Goal: Task Accomplishment & Management: Complete application form

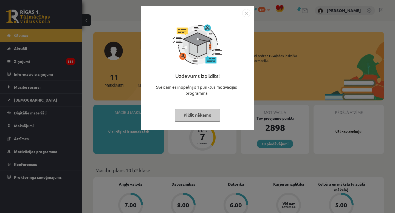
click at [243, 14] on img "Close" at bounding box center [246, 13] width 8 height 8
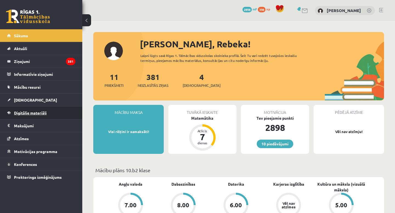
click at [22, 115] on link "Digitālie materiāli" at bounding box center [41, 113] width 68 height 13
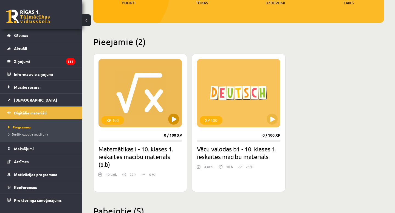
scroll to position [134, 0]
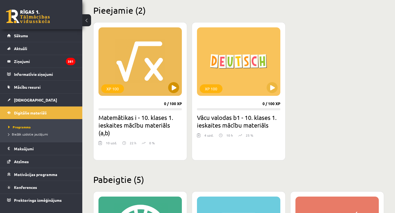
click at [122, 60] on div "XP 100" at bounding box center [139, 61] width 83 height 69
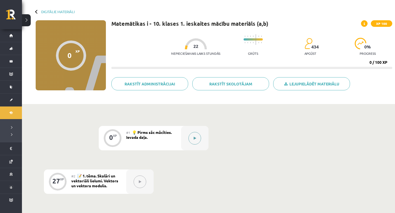
scroll to position [30, 0]
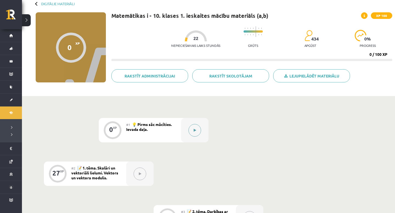
click at [196, 131] on button at bounding box center [194, 130] width 13 height 13
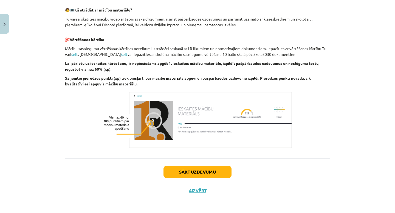
scroll to position [275, 0]
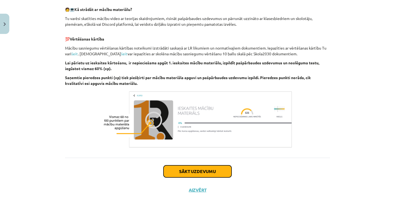
click at [198, 171] on button "Sākt uzdevumu" at bounding box center [197, 172] width 68 height 12
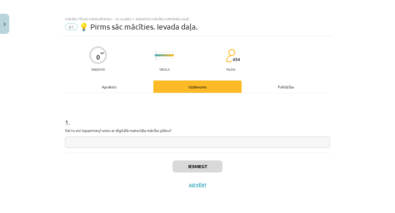
click at [156, 138] on input "text" at bounding box center [197, 142] width 265 height 11
type input "**"
click at [185, 172] on button "Iesniegt" at bounding box center [197, 167] width 50 height 12
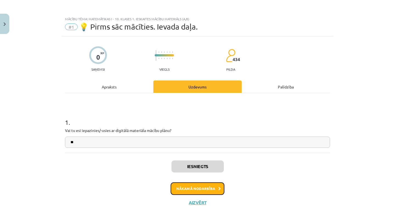
click at [219, 187] on icon at bounding box center [219, 189] width 2 height 4
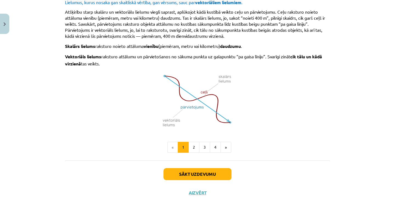
scroll to position [350, 0]
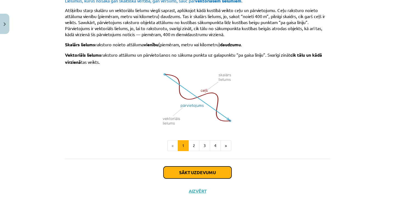
click at [228, 169] on button "Sākt uzdevumu" at bounding box center [197, 173] width 68 height 12
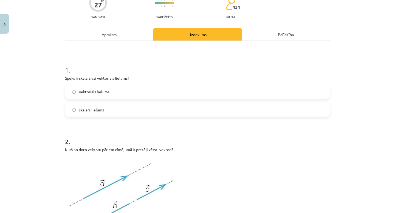
scroll to position [54, 0]
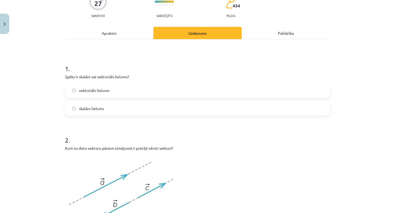
click at [181, 99] on div "vektoriāls lielums skalārs lielums" at bounding box center [197, 99] width 265 height 33
click at [180, 92] on label "vektoriāls lielums" at bounding box center [197, 91] width 264 height 14
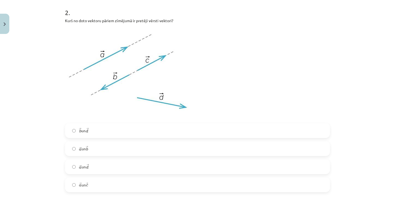
scroll to position [190, 0]
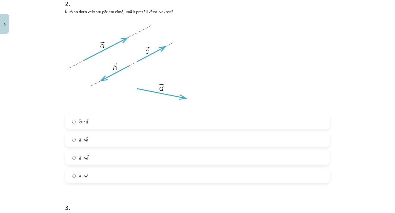
click at [110, 139] on label "→ a a → un → b b →" at bounding box center [197, 140] width 264 height 14
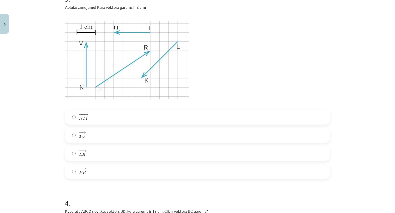
scroll to position [398, 0]
click at [104, 138] on label "− − → T U T U →" at bounding box center [197, 136] width 264 height 14
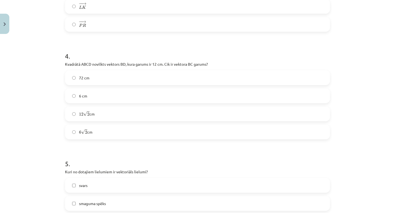
scroll to position [545, 0]
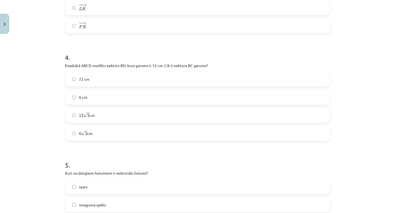
click at [99, 132] on label "6 √ 2 6 2 cm" at bounding box center [197, 134] width 264 height 14
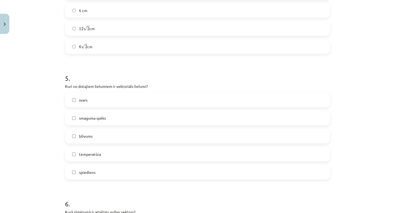
scroll to position [631, 0]
click at [109, 119] on label "smaguma spēks" at bounding box center [197, 119] width 264 height 14
click at [121, 98] on label "svars" at bounding box center [197, 101] width 264 height 14
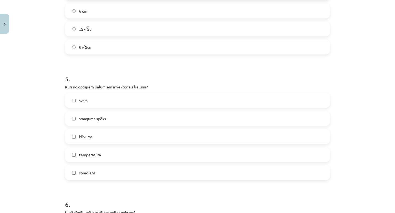
click at [133, 176] on label "spiediens" at bounding box center [197, 173] width 264 height 14
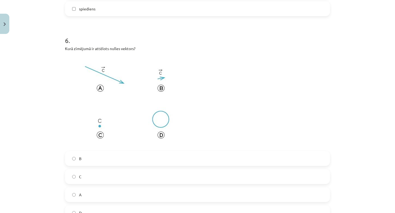
scroll to position [807, 0]
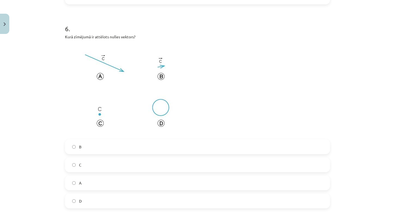
click at [165, 202] on label "D" at bounding box center [197, 201] width 264 height 14
click at [97, 164] on label "C" at bounding box center [197, 165] width 264 height 14
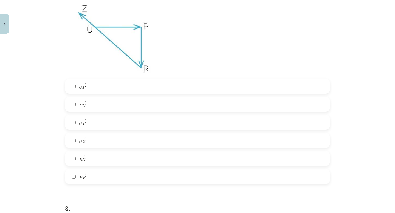
scroll to position [1049, 0]
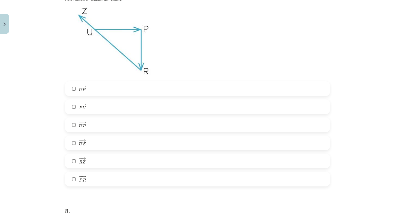
click at [87, 94] on label "− − → U P U P →" at bounding box center [197, 89] width 264 height 14
click at [91, 184] on label "− − → P R P R →" at bounding box center [197, 179] width 264 height 14
click at [97, 159] on label "− − → R Z R Z →" at bounding box center [197, 161] width 264 height 14
click at [96, 143] on label "− − → U Z U Z →" at bounding box center [197, 143] width 264 height 14
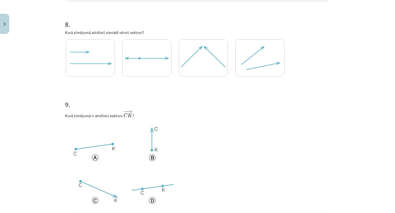
scroll to position [1234, 0]
click at [106, 71] on img at bounding box center [90, 59] width 49 height 37
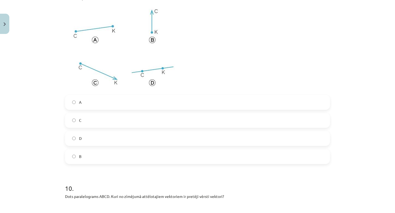
scroll to position [1363, 0]
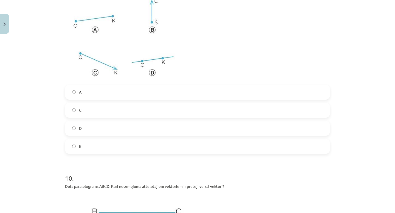
click at [103, 110] on label "C" at bounding box center [197, 111] width 264 height 14
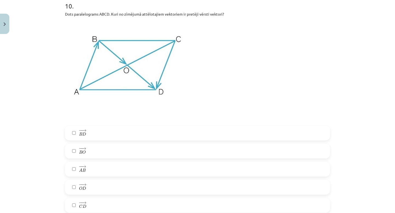
scroll to position [1538, 0]
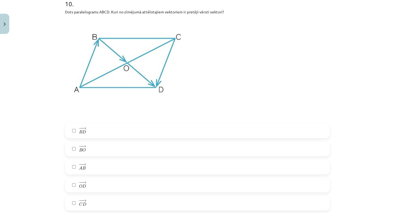
click at [115, 166] on label "− − → A B A B →" at bounding box center [197, 167] width 264 height 14
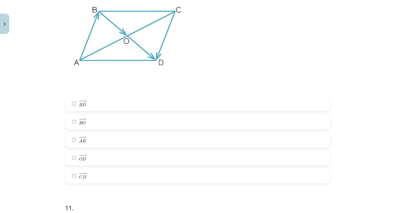
scroll to position [1565, 0]
click at [113, 172] on label "− − → C D C D →" at bounding box center [197, 176] width 264 height 14
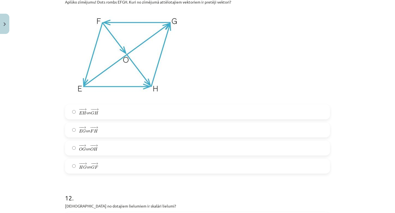
scroll to position [1780, 0]
click at [97, 114] on span "H" at bounding box center [96, 113] width 4 height 4
click at [123, 163] on label "− − → H G H G → un − − → G F G F →" at bounding box center [197, 166] width 264 height 14
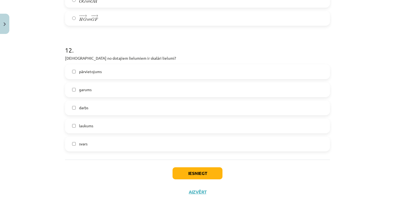
scroll to position [1928, 0]
click at [98, 131] on label "laukums" at bounding box center [197, 125] width 264 height 14
click at [103, 94] on label "garums" at bounding box center [197, 89] width 264 height 14
click at [104, 109] on label "darbs" at bounding box center [197, 107] width 264 height 14
click at [132, 109] on label "darbs" at bounding box center [197, 107] width 264 height 14
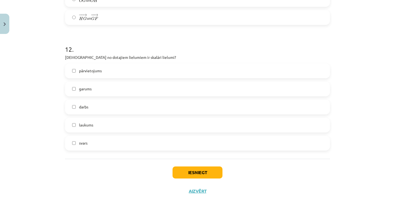
click at [132, 109] on label "darbs" at bounding box center [197, 107] width 264 height 14
click at [138, 116] on div "pārvietojums garums darbs laukums svars" at bounding box center [197, 107] width 265 height 87
click at [136, 112] on label "darbs" at bounding box center [197, 107] width 264 height 14
click at [191, 174] on button "Iesniegt" at bounding box center [197, 173] width 50 height 12
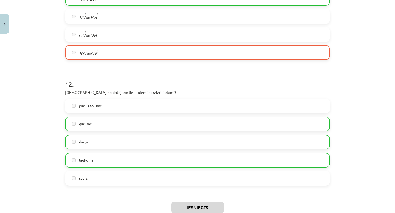
scroll to position [1947, 0]
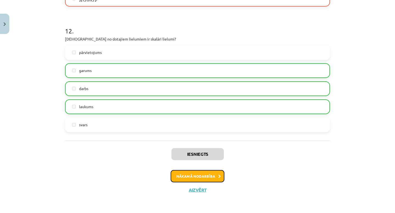
click at [179, 175] on button "Nākamā nodarbība" at bounding box center [197, 176] width 54 height 13
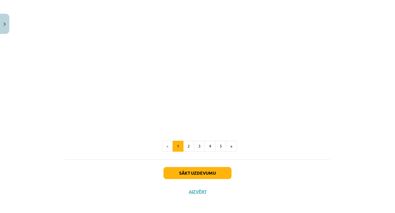
scroll to position [828, 0]
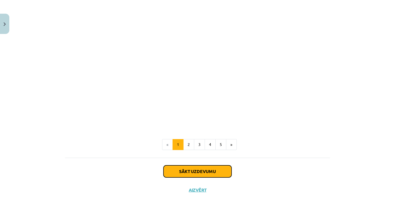
click at [196, 175] on button "Sākt uzdevumu" at bounding box center [197, 172] width 68 height 12
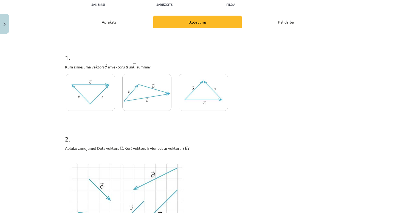
scroll to position [66, 0]
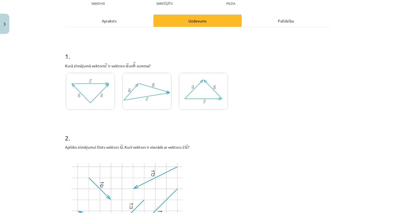
click at [158, 95] on img at bounding box center [146, 91] width 49 height 37
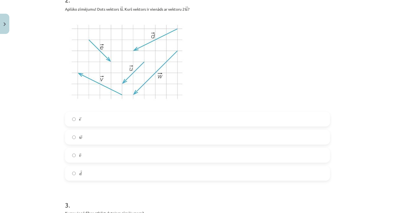
scroll to position [204, 0]
click at [122, 141] on label "→ w w →" at bounding box center [197, 138] width 264 height 14
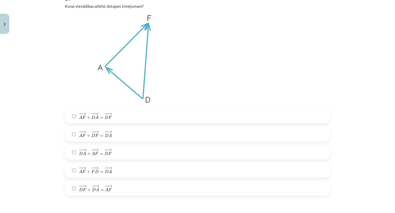
scroll to position [410, 0]
click at [113, 117] on label "− − → A F + − − → D A = − − → D F A F → + D A → = D F →" at bounding box center [197, 117] width 264 height 14
click at [119, 153] on label "− − → D A + − − → A F = − − → D F D A → + A F → = D F →" at bounding box center [197, 153] width 264 height 14
click at [117, 121] on label "− − → A F + − − → D A = − − → D F A F → + D A → = D F →" at bounding box center [197, 117] width 264 height 14
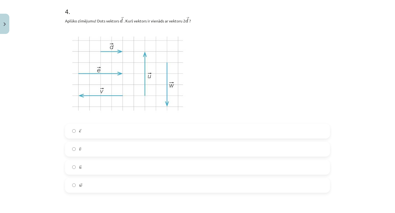
scroll to position [620, 0]
click at [110, 133] on label "→ e e →" at bounding box center [197, 131] width 264 height 14
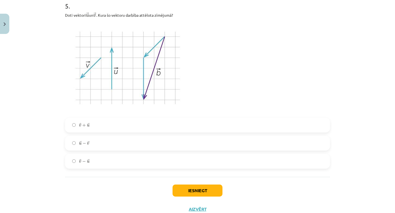
scroll to position [830, 0]
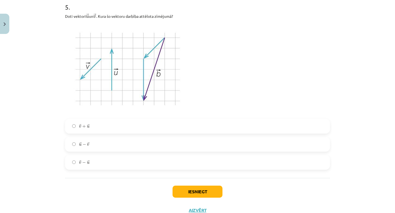
click at [104, 150] on label "→ u − → v u → − v →" at bounding box center [197, 145] width 264 height 14
click at [182, 188] on button "Iesniegt" at bounding box center [197, 192] width 50 height 12
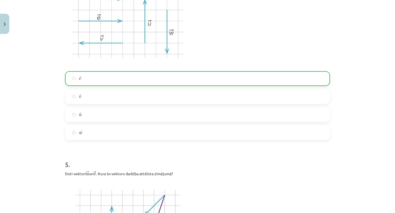
scroll to position [869, 0]
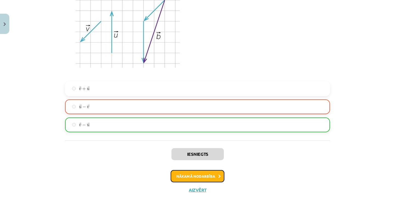
click at [209, 175] on button "Nākamā nodarbība" at bounding box center [197, 176] width 54 height 13
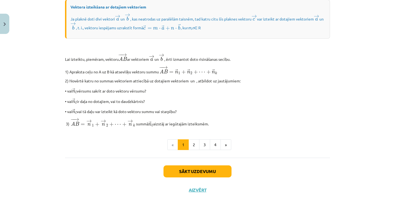
scroll to position [444, 0]
click at [209, 175] on button "Sākt uzdevumu" at bounding box center [197, 172] width 68 height 12
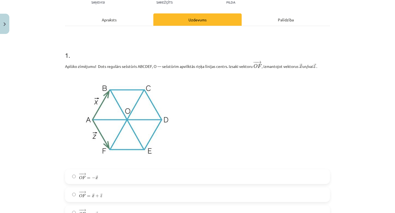
scroll to position [116, 0]
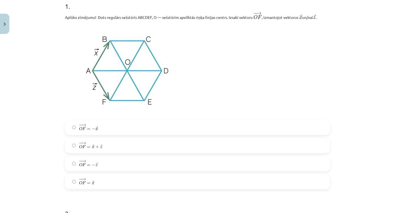
click at [164, 130] on label "− − → O F = − → x O F → = − x →" at bounding box center [197, 128] width 264 height 14
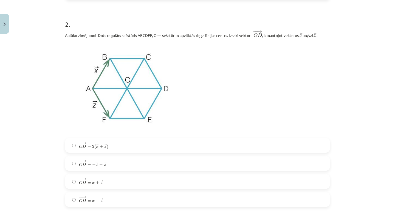
scroll to position [306, 0]
click at [149, 100] on img at bounding box center [127, 87] width 124 height 93
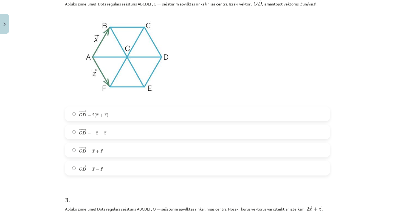
scroll to position [338, 0]
click at [106, 156] on label "− − → O D = → x + → z O D → = x → + z →" at bounding box center [197, 150] width 264 height 14
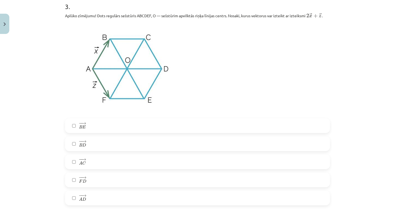
scroll to position [528, 0]
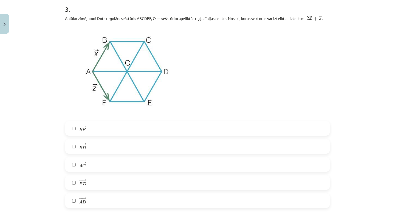
click at [73, 72] on img at bounding box center [127, 71] width 124 height 93
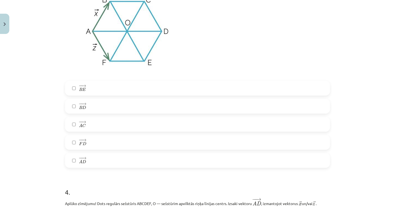
scroll to position [558, 0]
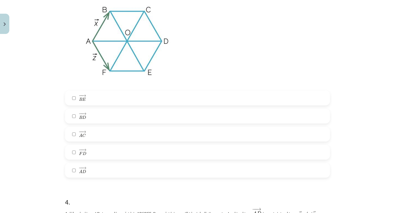
click at [183, 151] on label "− − → F D F D →" at bounding box center [197, 152] width 264 height 14
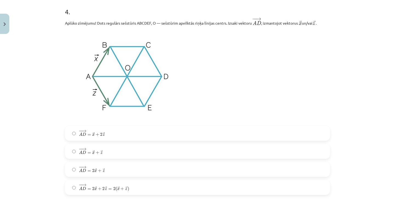
scroll to position [746, 0]
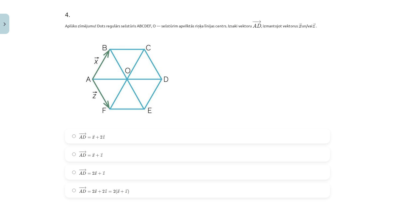
click at [164, 193] on label "− − → A D = 2 → x + 2 → z = 2 ( → x + → z ) A D → = 2 x → + 2 z → = 2 ( x → + z…" at bounding box center [197, 191] width 264 height 14
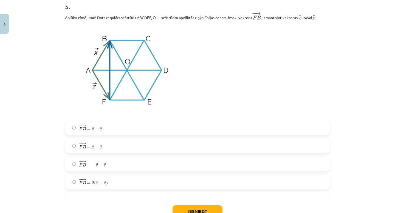
scroll to position [965, 0]
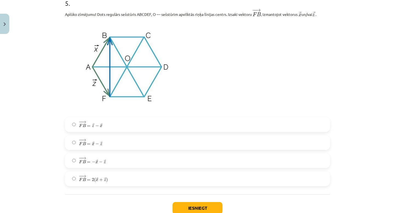
click at [99, 145] on span "− − → F B = → x − → z" at bounding box center [90, 142] width 23 height 7
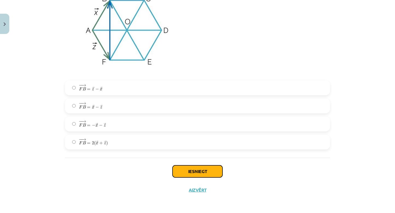
click at [199, 172] on button "Iesniegt" at bounding box center [197, 172] width 50 height 12
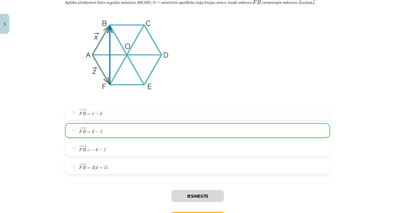
scroll to position [1020, 0]
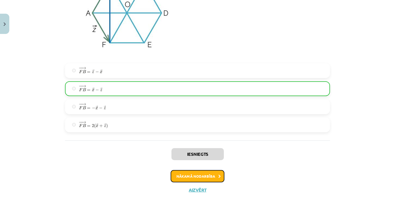
click at [196, 175] on button "Nākamā nodarbība" at bounding box center [197, 176] width 54 height 13
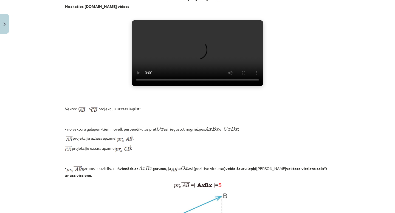
scroll to position [207, 0]
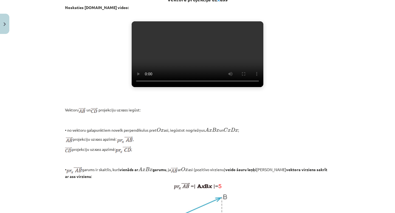
click at [112, 95] on div "Vektora projekcija uz ass 💡 Materiāls tev palīdzēs: Uzzināt, kas ir vektora pro…" at bounding box center [197, 116] width 265 height 450
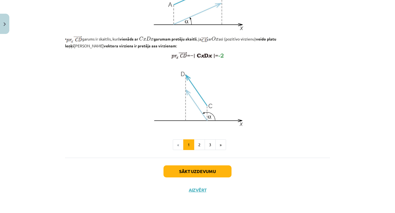
scroll to position [438, 0]
click at [194, 166] on button "Sākt uzdevumu" at bounding box center [197, 172] width 68 height 12
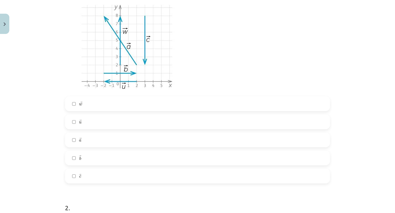
scroll to position [135, 0]
click at [107, 145] on label "→ a a →" at bounding box center [197, 142] width 264 height 14
click at [107, 181] on label "→ c c →" at bounding box center [197, 178] width 264 height 14
click at [98, 105] on label "→ w w →" at bounding box center [197, 105] width 264 height 14
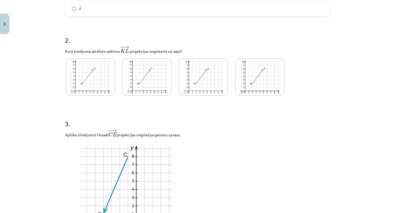
scroll to position [306, 0]
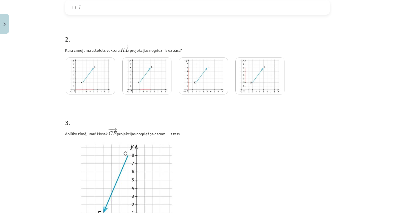
click at [140, 91] on img at bounding box center [146, 76] width 49 height 37
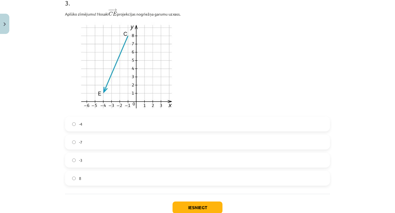
scroll to position [426, 0]
click at [102, 126] on label "-4" at bounding box center [197, 124] width 264 height 14
click at [92, 159] on label "-3" at bounding box center [197, 160] width 264 height 14
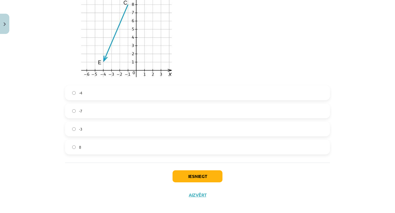
scroll to position [462, 0]
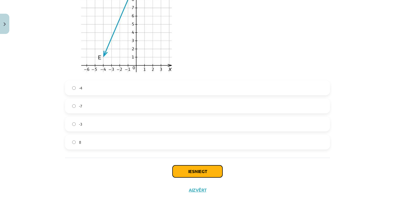
click at [175, 172] on button "Iesniegt" at bounding box center [197, 172] width 50 height 12
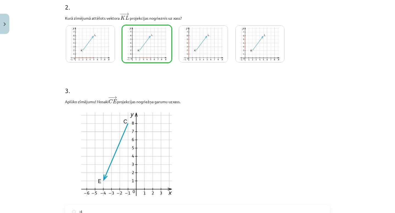
scroll to position [480, 0]
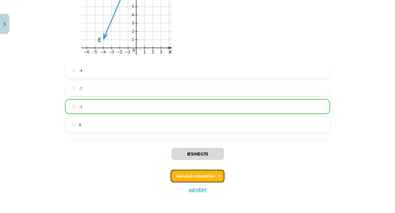
click at [184, 176] on button "Nākamā nodarbība" at bounding box center [197, 176] width 54 height 13
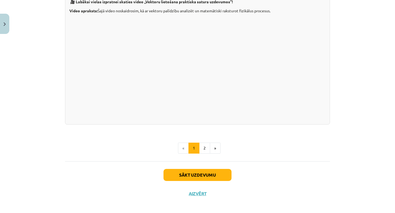
scroll to position [560, 0]
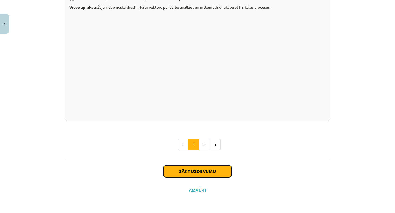
click at [196, 172] on button "Sākt uzdevumu" at bounding box center [197, 172] width 68 height 12
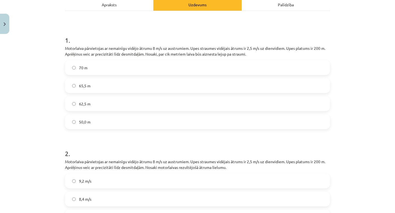
scroll to position [82, 0]
click at [158, 101] on label "62,5 m" at bounding box center [197, 104] width 264 height 14
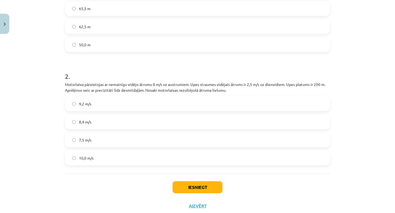
scroll to position [161, 0]
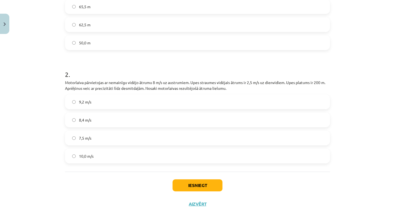
click at [89, 98] on label "9,2 m/s" at bounding box center [197, 102] width 264 height 14
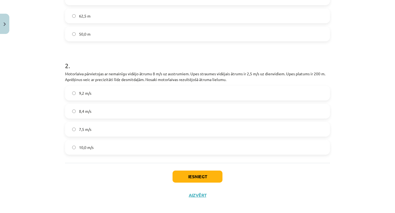
scroll to position [175, 0]
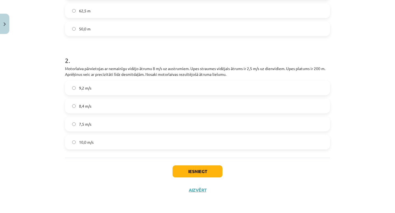
click at [121, 107] on label "8,4 m/s" at bounding box center [197, 106] width 264 height 14
click at [190, 174] on button "Iesniegt" at bounding box center [197, 172] width 50 height 12
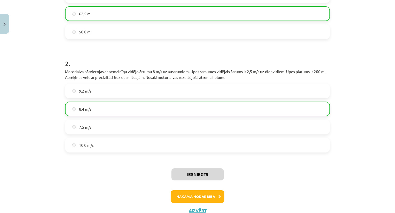
scroll to position [176, 0]
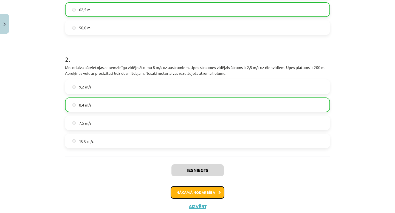
click at [190, 191] on button "Nākamā nodarbība" at bounding box center [197, 192] width 54 height 13
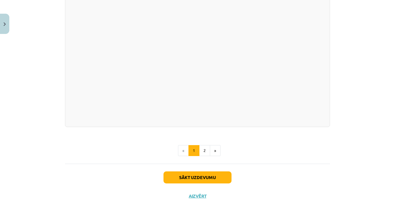
scroll to position [955, 0]
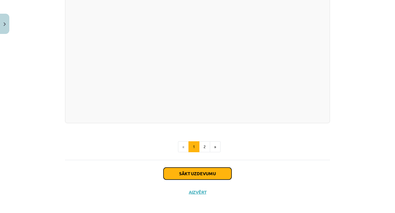
click at [192, 172] on button "Sākt uzdevumu" at bounding box center [197, 174] width 68 height 12
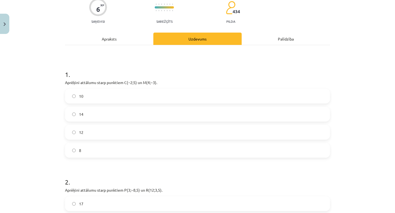
scroll to position [58, 0]
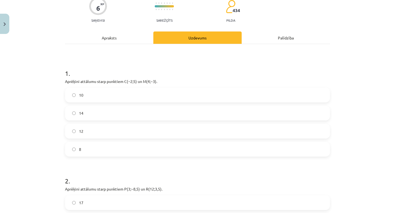
click at [160, 98] on label "10" at bounding box center [197, 95] width 264 height 14
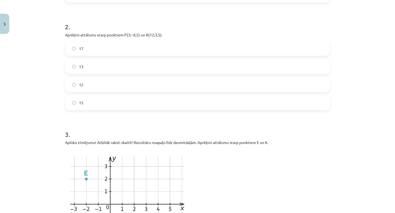
scroll to position [204, 0]
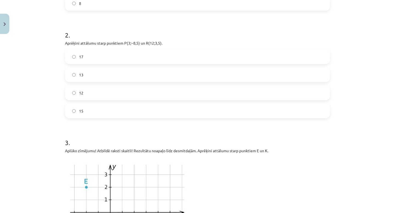
click at [157, 110] on label "15" at bounding box center [197, 111] width 264 height 14
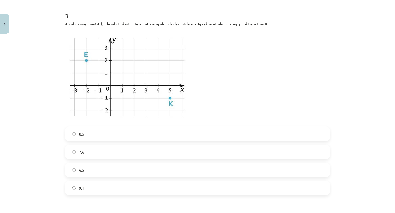
scroll to position [334, 0]
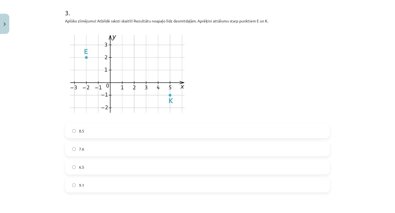
click at [151, 146] on label "7.6" at bounding box center [197, 149] width 264 height 14
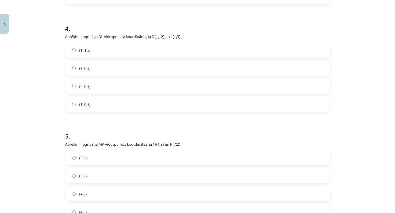
scroll to position [517, 0]
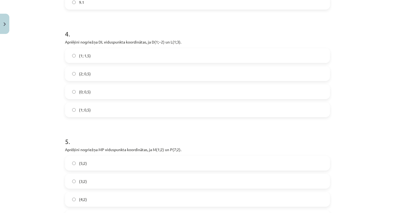
click at [124, 111] on label "(1; 0,5)" at bounding box center [197, 110] width 264 height 14
click at [112, 53] on label "(1; 1,5)" at bounding box center [197, 56] width 264 height 14
click at [98, 89] on label "(0; 0,5)" at bounding box center [197, 92] width 264 height 14
click at [90, 116] on label "(1; 0,5)" at bounding box center [197, 110] width 264 height 14
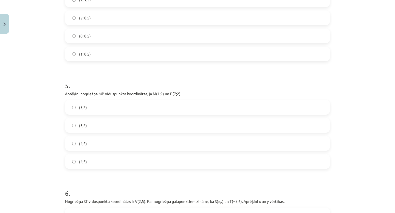
scroll to position [599, 0]
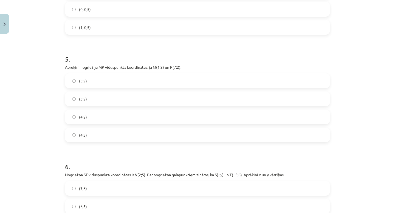
click at [90, 116] on label "(4;2)" at bounding box center [197, 117] width 264 height 14
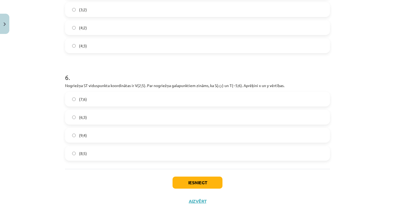
scroll to position [700, 0]
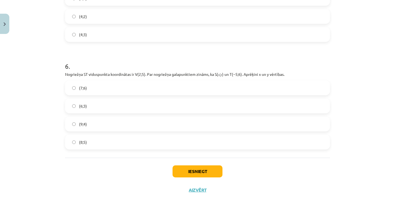
click at [79, 94] on label "(7;6)" at bounding box center [197, 88] width 264 height 14
click at [184, 172] on button "Iesniegt" at bounding box center [197, 172] width 50 height 12
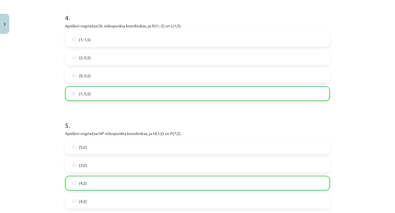
scroll to position [717, 0]
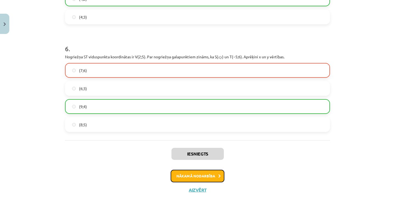
click at [185, 174] on button "Nākamā nodarbība" at bounding box center [197, 176] width 54 height 13
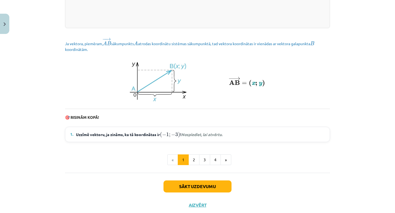
scroll to position [750, 0]
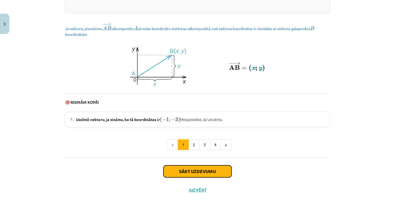
click at [192, 173] on button "Sākt uzdevumu" at bounding box center [197, 172] width 68 height 12
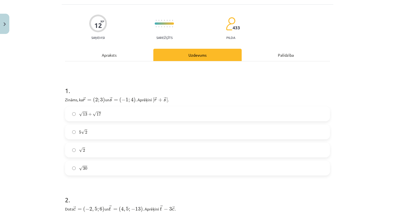
scroll to position [14, 0]
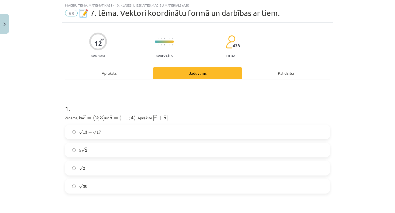
click at [76, 15] on span "#8" at bounding box center [71, 13] width 13 height 7
click at [84, 12] on span "📝 7. tēma. Vektori koordinātu formā un darbības ar tiem." at bounding box center [179, 12] width 201 height 9
click at [119, 12] on span "📝 7. tēma. Vektori koordinātu formā un darbības ar tiem." at bounding box center [179, 12] width 201 height 9
click at [162, 56] on p "Sarežģīts" at bounding box center [164, 56] width 16 height 4
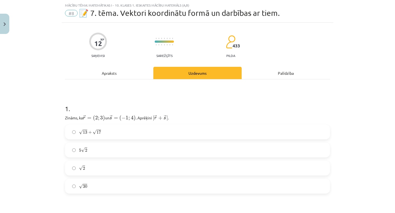
click at [233, 41] on img at bounding box center [231, 42] width 10 height 14
click at [287, 70] on div "Palīdzība" at bounding box center [285, 73] width 88 height 12
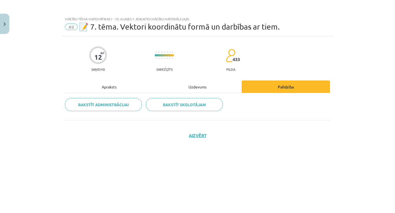
click at [96, 86] on div "Apraksts" at bounding box center [109, 87] width 88 height 12
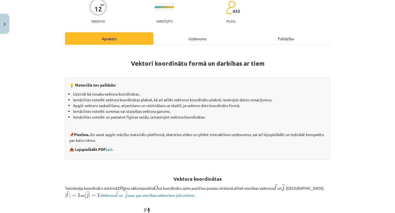
scroll to position [6, 0]
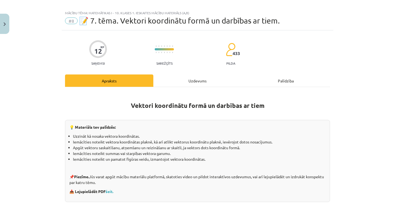
click at [187, 78] on div "Uzdevums" at bounding box center [197, 81] width 88 height 12
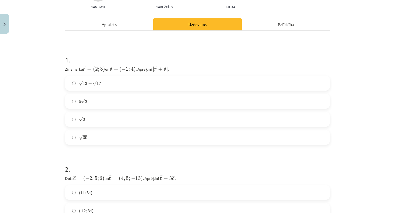
scroll to position [65, 0]
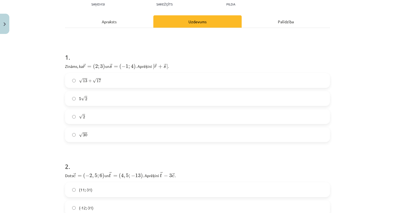
click at [94, 100] on label "5 √ 2 5 2" at bounding box center [197, 99] width 264 height 14
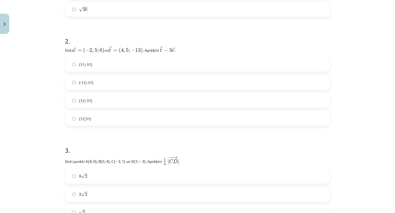
scroll to position [192, 0]
click at [99, 99] on label "(12;-31)" at bounding box center [197, 100] width 264 height 14
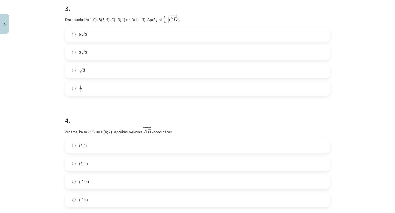
scroll to position [341, 0]
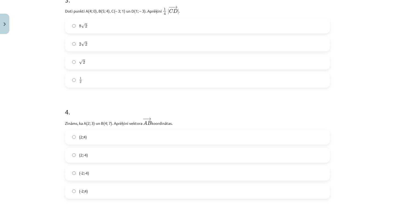
click at [92, 47] on label "2 √ 2 2 2" at bounding box center [197, 44] width 264 height 14
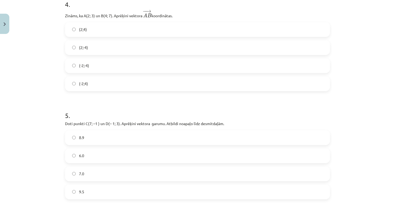
scroll to position [449, 0]
click at [110, 193] on label "9.5" at bounding box center [197, 193] width 264 height 14
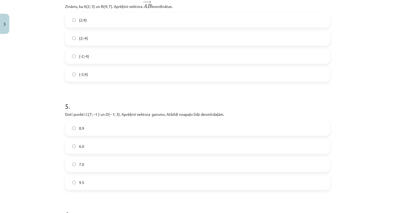
scroll to position [447, 0]
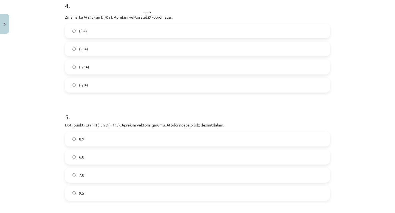
click at [98, 32] on label "(2;4)" at bounding box center [197, 31] width 264 height 14
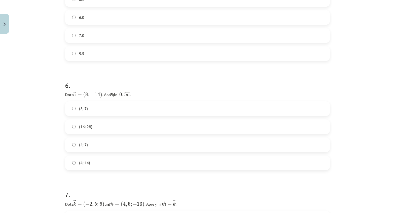
scroll to position [656, 0]
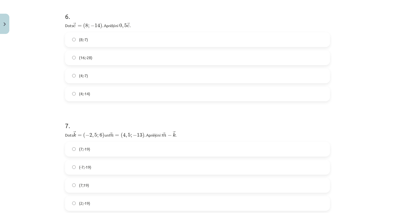
click at [92, 76] on label "(4;-7)" at bounding box center [197, 76] width 264 height 14
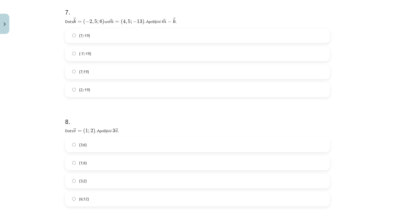
scroll to position [771, 0]
click at [100, 35] on label "(7;-19)" at bounding box center [197, 35] width 264 height 14
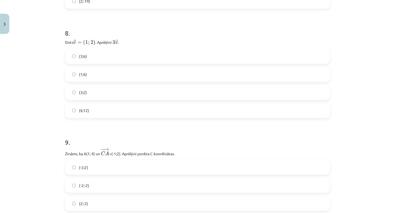
scroll to position [860, 0]
click at [81, 58] on label "(3;6)" at bounding box center [197, 55] width 264 height 14
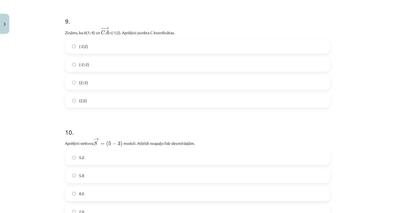
scroll to position [980, 0]
click at [111, 62] on label "(-2;-2)" at bounding box center [197, 64] width 264 height 14
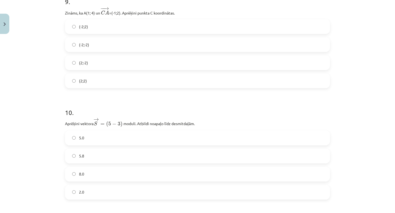
scroll to position [1001, 0]
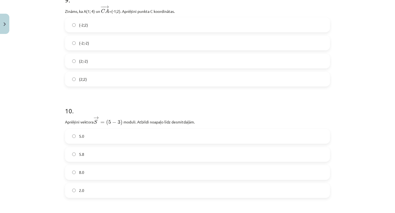
click at [113, 26] on label "(-2;2)" at bounding box center [197, 25] width 264 height 14
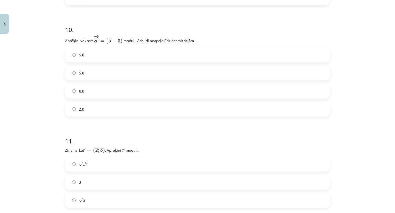
scroll to position [1084, 0]
click at [110, 69] on label "5.8" at bounding box center [197, 72] width 264 height 14
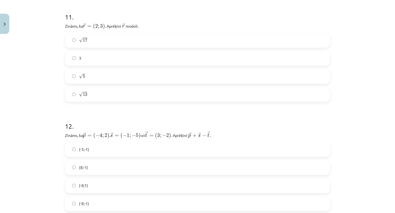
scroll to position [1206, 0]
click at [113, 95] on label "√ 13 13" at bounding box center [197, 95] width 264 height 14
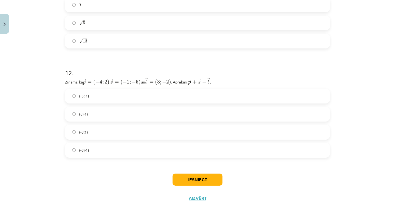
scroll to position [1267, 0]
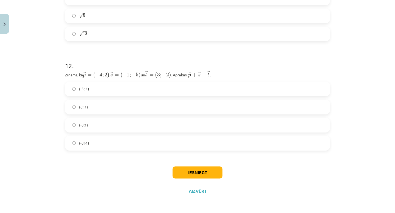
click at [93, 128] on label "(-8;1)" at bounding box center [197, 125] width 264 height 14
click at [183, 167] on button "Iesniegt" at bounding box center [197, 173] width 50 height 12
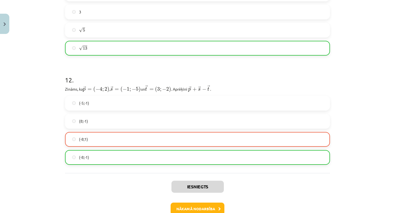
scroll to position [1284, 0]
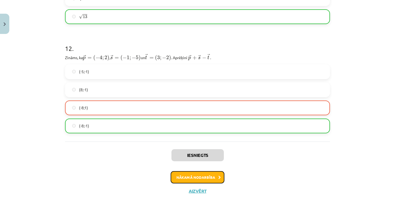
click at [199, 178] on button "Nākamā nodarbība" at bounding box center [197, 177] width 54 height 13
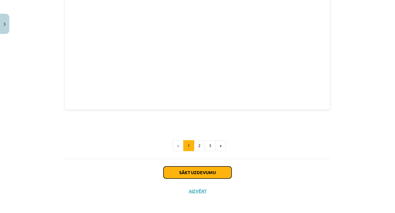
click at [208, 174] on button "Sākt uzdevumu" at bounding box center [197, 173] width 68 height 12
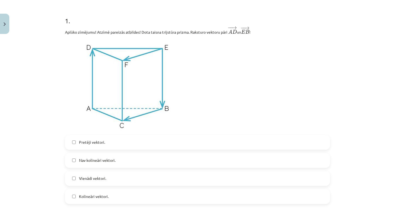
scroll to position [114, 0]
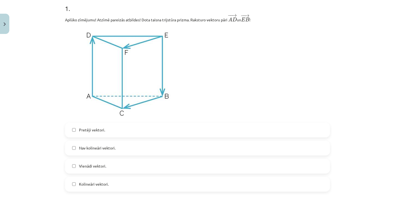
click at [166, 129] on label "Pretēji vektori." at bounding box center [197, 130] width 264 height 14
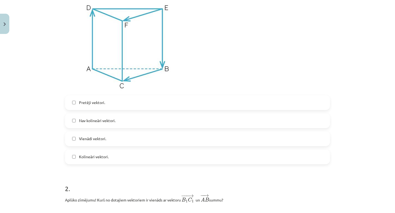
scroll to position [142, 0]
click at [106, 157] on span "Kolineāri vektori." at bounding box center [94, 156] width 30 height 6
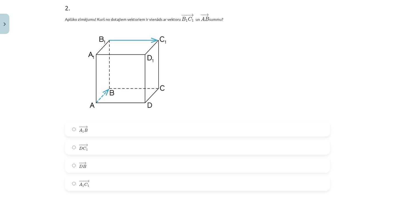
scroll to position [323, 0]
click at [132, 183] on label "− −− → A 1 C 1 A 1 C 1 →" at bounding box center [197, 183] width 264 height 14
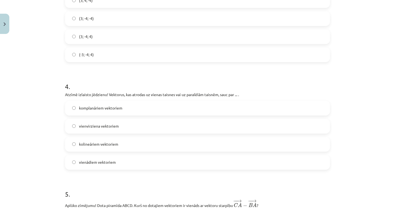
scroll to position [564, 0]
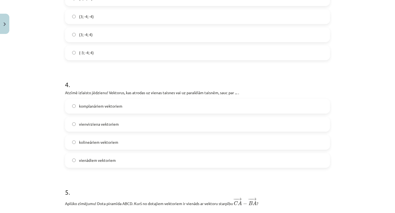
click at [154, 147] on label "kolineāriem vektoriem" at bounding box center [197, 143] width 264 height 14
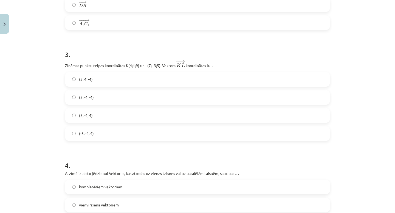
scroll to position [482, 0]
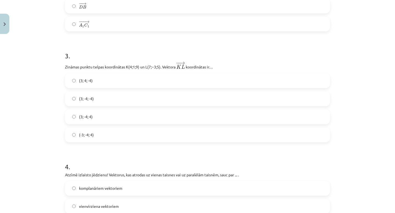
click at [103, 20] on label "− −− → A 1 C 1 A 1 C 1 →" at bounding box center [197, 24] width 264 height 14
click at [103, 23] on label "− −− → A 1 C 1 A 1 C 1 →" at bounding box center [197, 24] width 264 height 14
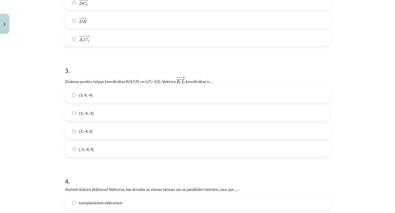
scroll to position [474, 0]
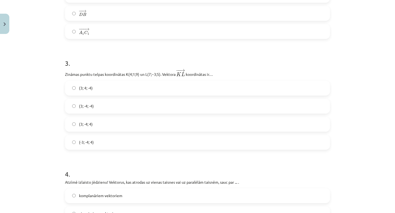
click at [111, 108] on label "(3; -4; -4)" at bounding box center [197, 106] width 264 height 14
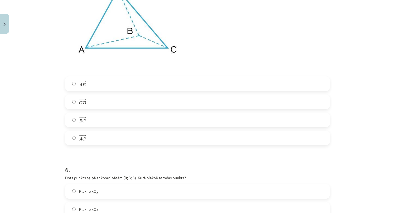
scroll to position [845, 0]
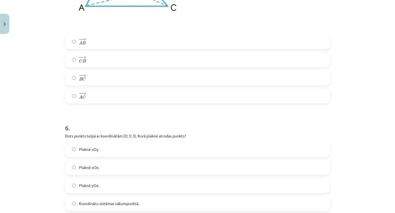
click at [147, 67] on label "− − → C B C B →" at bounding box center [197, 60] width 264 height 14
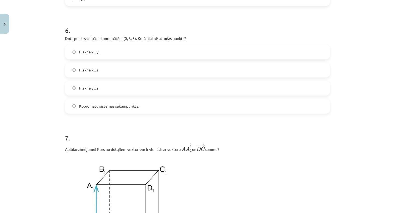
scroll to position [945, 0]
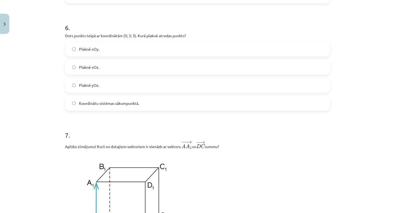
click at [99, 92] on label "Plaknē yOz." at bounding box center [197, 86] width 264 height 14
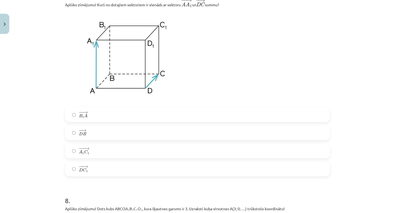
scroll to position [1087, 0]
click at [91, 172] on label "− −− → D C 1 D C 1 →" at bounding box center [197, 170] width 264 height 14
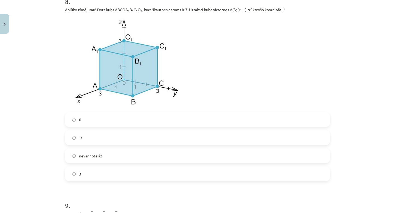
scroll to position [1286, 0]
click at [95, 118] on label "0" at bounding box center [197, 121] width 264 height 14
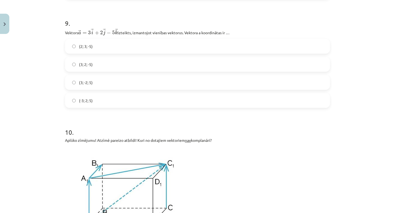
scroll to position [1467, 0]
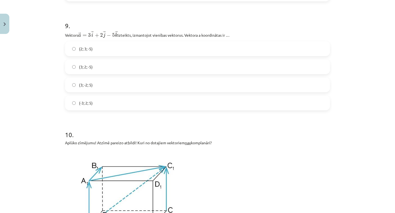
click at [96, 74] on label "(3; 2; -5)" at bounding box center [197, 67] width 264 height 14
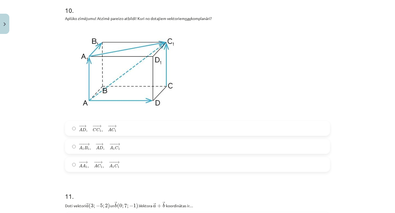
scroll to position [1592, 0]
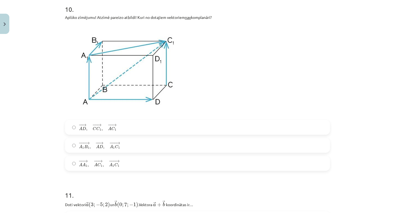
click at [92, 170] on label "− − → A A 1 , − − → A C 1 , − −− → A 1 C 1 A A 1 → , A C 1 → , A 1 C 1 →" at bounding box center [197, 164] width 264 height 14
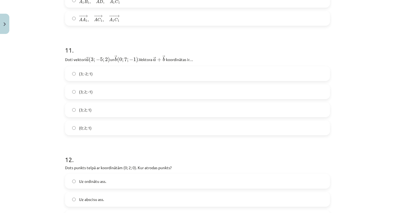
scroll to position [1741, 0]
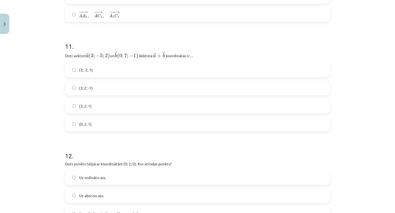
click at [96, 130] on label "(0; 2; 1)" at bounding box center [197, 124] width 264 height 14
click at [96, 110] on label "(3; 2; 1)" at bounding box center [197, 106] width 264 height 14
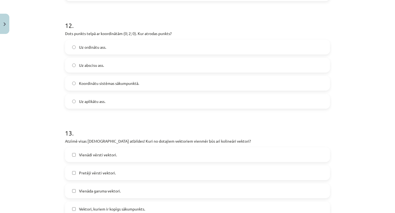
scroll to position [1870, 0]
click at [92, 53] on label "Uz ordinātu ass." at bounding box center [197, 48] width 264 height 14
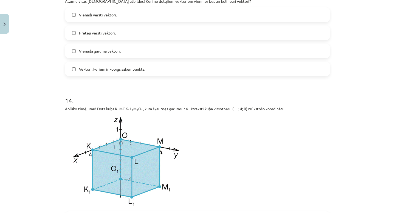
scroll to position [2007, 0]
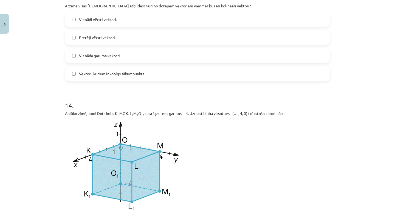
click at [127, 58] on label "Vienāda garuma vektori." at bounding box center [197, 56] width 264 height 14
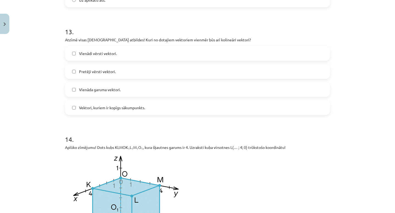
scroll to position [1973, 0]
click at [81, 54] on span "Vienādi vērsti vektori." at bounding box center [98, 53] width 38 height 6
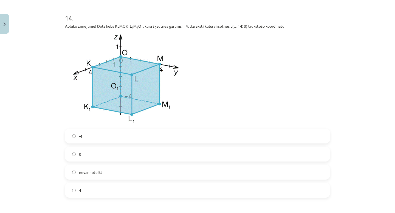
scroll to position [2107, 0]
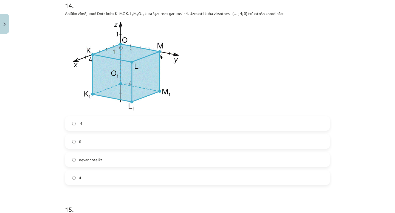
click at [117, 179] on label "4" at bounding box center [197, 178] width 264 height 14
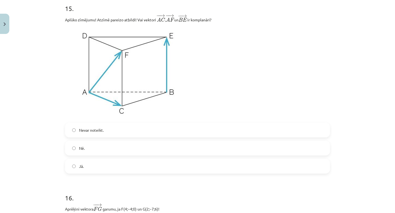
scroll to position [2307, 0]
click at [215, 174] on label "Jā." at bounding box center [197, 167] width 264 height 14
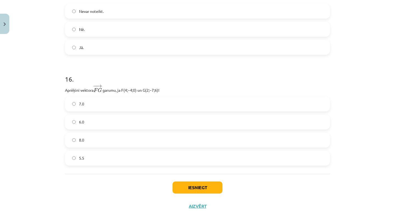
scroll to position [2441, 0]
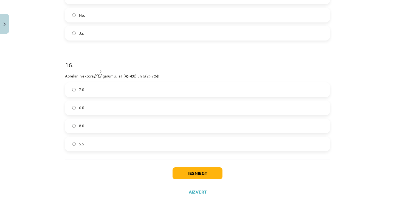
click at [136, 94] on label "7.0" at bounding box center [197, 90] width 264 height 14
click at [198, 176] on button "Iesniegt" at bounding box center [197, 173] width 50 height 12
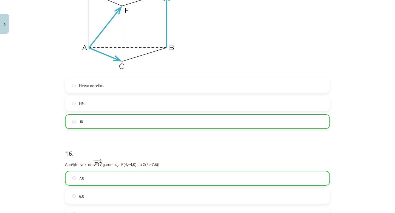
scroll to position [2463, 0]
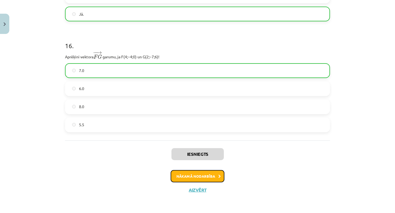
click at [195, 171] on button "Nākamā nodarbība" at bounding box center [197, 176] width 54 height 13
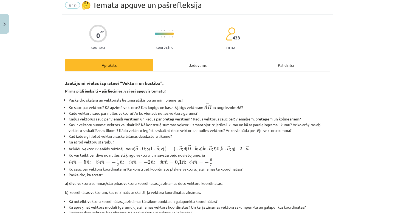
scroll to position [14, 0]
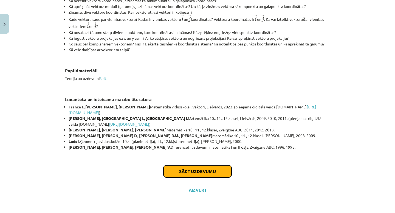
click at [195, 169] on button "Sākt uzdevumu" at bounding box center [197, 172] width 68 height 12
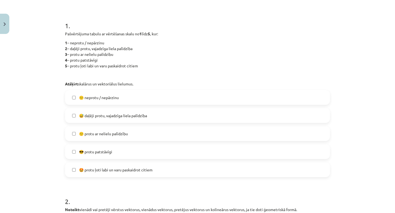
scroll to position [98, 0]
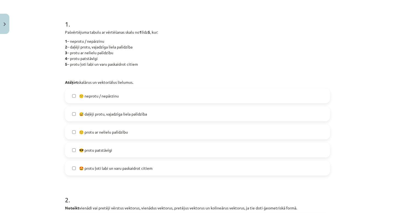
click at [143, 132] on label "🙂 protu ar nelielu palīdzību" at bounding box center [197, 132] width 264 height 14
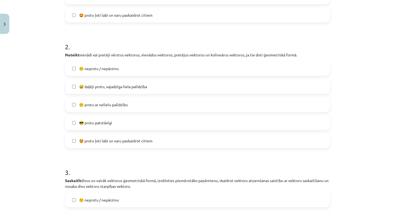
scroll to position [251, 0]
click at [132, 85] on span "😅 daļēji protu, vajadzīga liela palīdzība" at bounding box center [113, 87] width 68 height 6
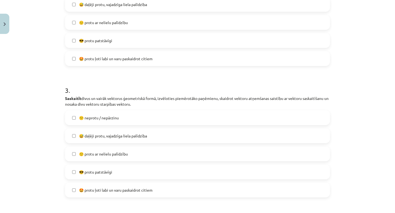
scroll to position [333, 0]
click at [126, 134] on span "😅 daļēji protu, vajadzīga liela palīdzība" at bounding box center [113, 136] width 68 height 6
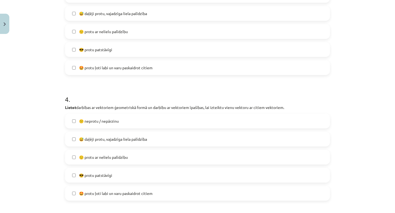
scroll to position [467, 0]
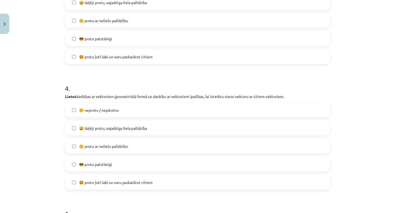
click at [126, 134] on label "😅 daļēji protu, vajadzīga liela palīdzība" at bounding box center [197, 128] width 264 height 14
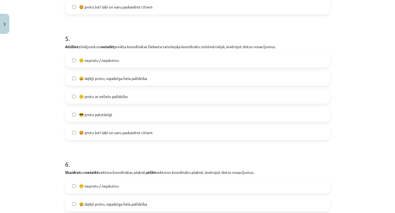
scroll to position [647, 0]
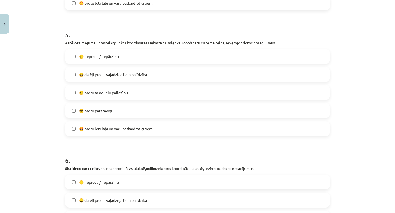
click at [121, 76] on span "😅 daļēji protu, vajadzīga liela palīdzība" at bounding box center [113, 75] width 68 height 6
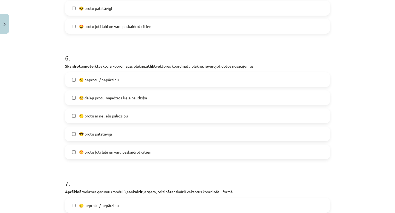
scroll to position [754, 0]
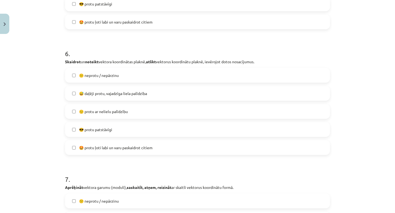
click at [124, 92] on span "😅 daļēji protu, vajadzīga liela palīdzība" at bounding box center [113, 94] width 68 height 6
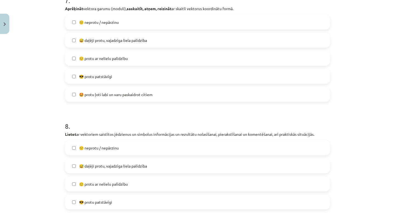
scroll to position [932, 0]
click at [113, 41] on span "😅 daļēji protu, vajadzīga liela palīdzība" at bounding box center [113, 41] width 68 height 6
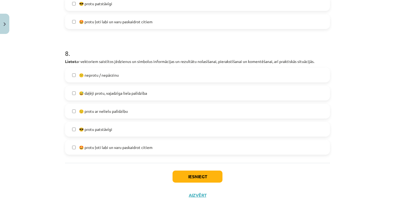
scroll to position [1004, 0]
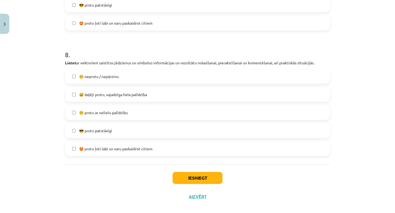
click at [125, 96] on span "😅 daļēji protu, vajadzīga liela palīdzība" at bounding box center [113, 95] width 68 height 6
click at [183, 174] on button "Iesniegt" at bounding box center [197, 178] width 50 height 12
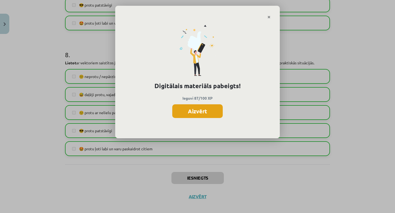
click at [205, 110] on button "Aizvērt" at bounding box center [197, 111] width 50 height 14
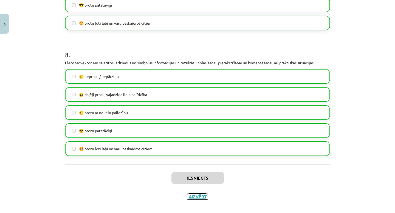
click at [196, 197] on button "Aizvērt" at bounding box center [197, 196] width 21 height 5
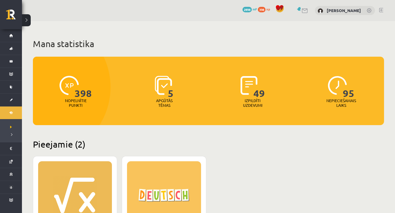
scroll to position [134, 0]
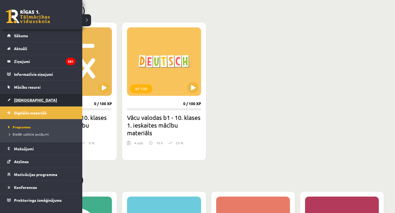
click at [20, 101] on span "[DEMOGRAPHIC_DATA]" at bounding box center [35, 100] width 43 height 5
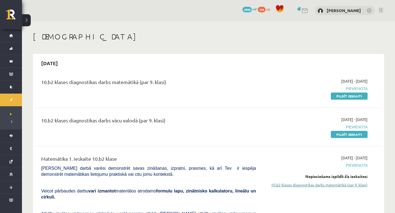
click at [322, 186] on link "10.b2 klases diagnostikas darbs matemātikā (par 9. klasi)" at bounding box center [315, 185] width 103 height 6
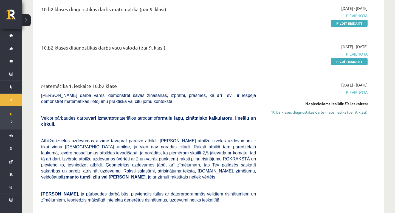
click at [299, 112] on link "10.b2 klases diagnostikas darbs matemātikā (par 9. klasi)" at bounding box center [315, 112] width 103 height 6
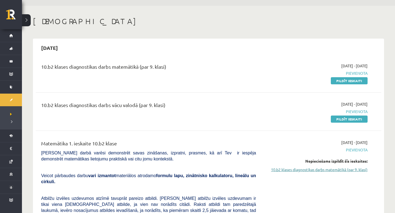
scroll to position [13, 0]
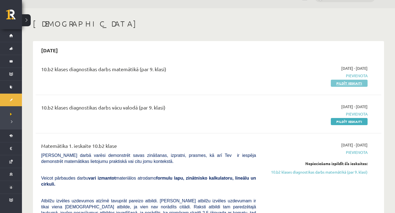
click at [345, 82] on link "Pildīt ieskaiti" at bounding box center [348, 83] width 37 height 7
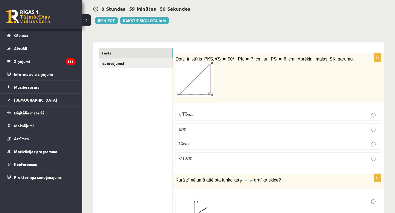
scroll to position [63, 0]
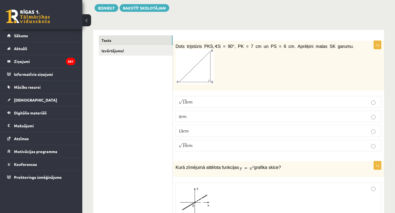
click at [233, 101] on p "√ 13 c m 13 c m" at bounding box center [277, 102] width 199 height 6
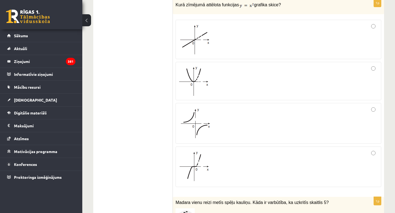
scroll to position [225, 0]
click at [214, 75] on div at bounding box center [277, 81] width 199 height 32
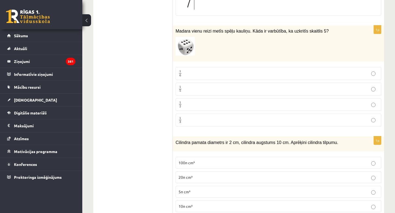
scroll to position [406, 0]
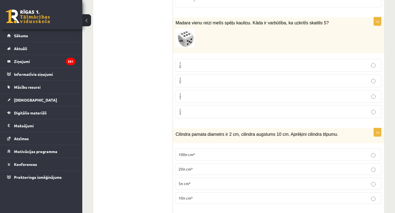
click at [227, 71] on label "1 6 1 6" at bounding box center [278, 65] width 206 height 13
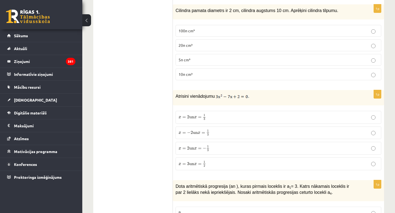
scroll to position [530, 0]
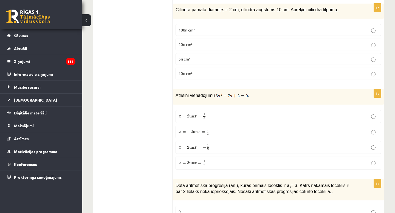
click at [224, 46] on p "20π cm³" at bounding box center [277, 45] width 199 height 6
click at [222, 42] on p "20π cm³" at bounding box center [277, 45] width 199 height 6
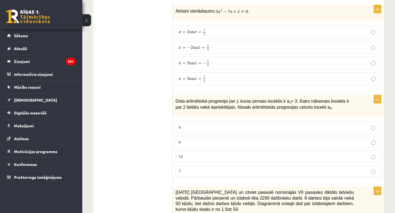
scroll to position [615, 0]
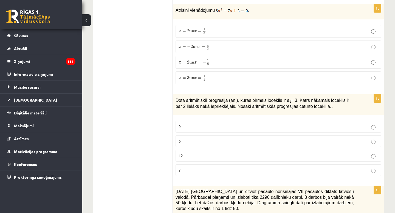
click at [200, 53] on label "x = − 2 un x = 1 3 x = − 2 un x = 1 3" at bounding box center [278, 47] width 206 height 13
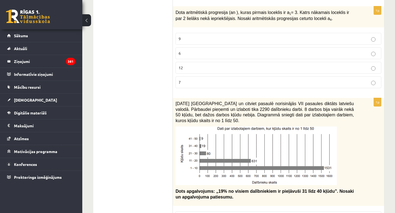
scroll to position [703, 0]
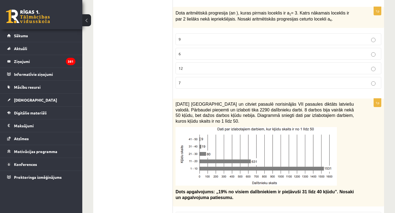
click at [197, 33] on fieldset "9 6 12 7" at bounding box center [278, 61] width 206 height 60
click at [201, 39] on p "9" at bounding box center [277, 39] width 199 height 6
click at [200, 55] on p "6" at bounding box center [277, 54] width 199 height 6
click at [202, 86] on label "7" at bounding box center [278, 83] width 206 height 12
click at [197, 39] on p "9" at bounding box center [277, 39] width 199 height 6
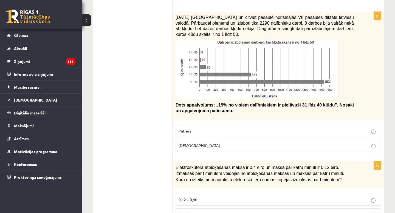
scroll to position [790, 0]
click at [225, 135] on label "Patiess" at bounding box center [278, 131] width 206 height 12
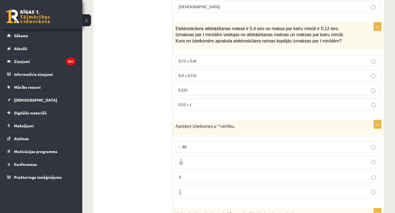
scroll to position [928, 0]
click at [219, 75] on p "0,4 + 0,12t" at bounding box center [277, 76] width 199 height 6
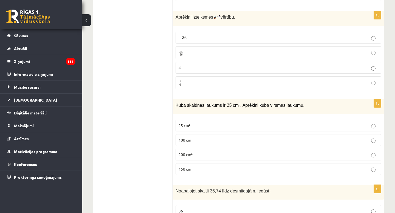
scroll to position [1035, 0]
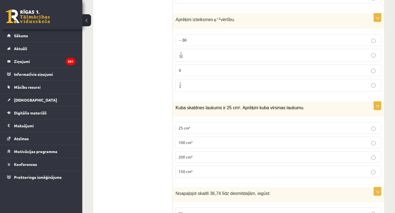
click at [197, 57] on p "1 36 1 36" at bounding box center [277, 55] width 199 height 7
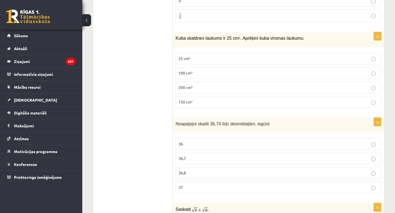
scroll to position [1108, 0]
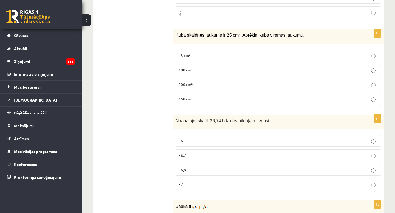
click at [201, 69] on p "100 cm²" at bounding box center [277, 70] width 199 height 6
click at [196, 103] on label "150 cm²" at bounding box center [278, 99] width 206 height 12
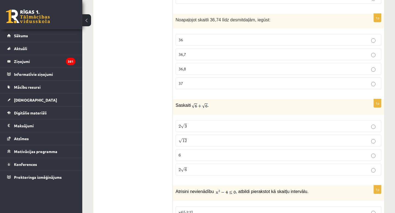
scroll to position [1208, 0]
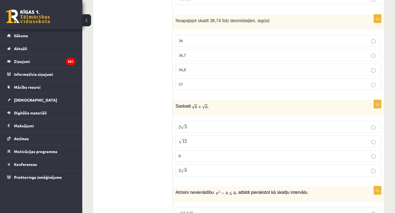
click at [202, 43] on p "36" at bounding box center [277, 41] width 199 height 6
click at [209, 58] on p "36,7" at bounding box center [277, 55] width 199 height 6
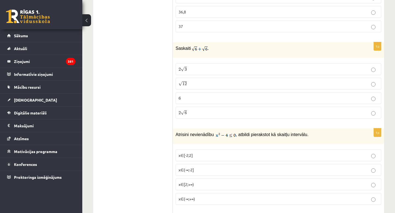
scroll to position [1265, 0]
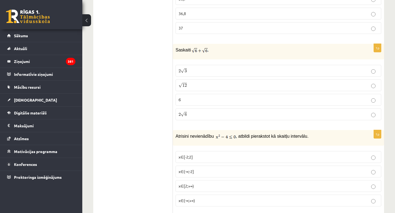
click at [207, 87] on p "√ 12 12" at bounding box center [277, 85] width 199 height 6
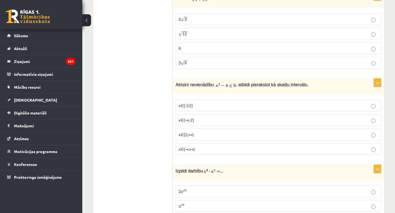
scroll to position [1317, 0]
click at [194, 17] on p "2 √ 3 2 3" at bounding box center [277, 19] width 199 height 6
click at [199, 65] on p "2 √ 6 2 6" at bounding box center [277, 62] width 199 height 6
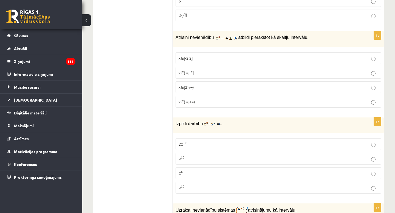
scroll to position [1365, 0]
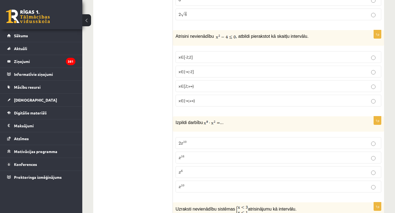
click at [199, 70] on p "x∈(-∞;-2]" at bounding box center [277, 72] width 199 height 6
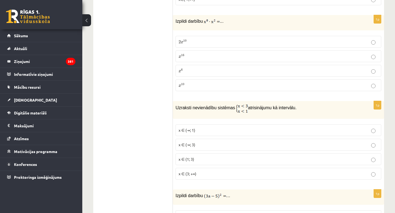
scroll to position [1465, 0]
click at [194, 45] on p "2 x 10 2 x 10" at bounding box center [277, 42] width 199 height 6
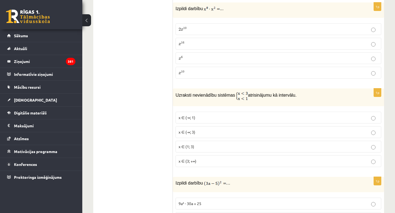
scroll to position [1478, 0]
click at [194, 76] on label "x 10 x 10" at bounding box center [278, 73] width 206 height 12
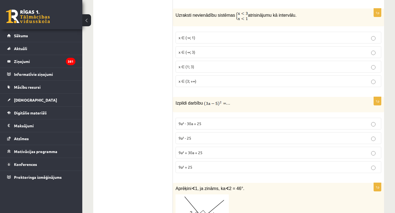
scroll to position [1556, 0]
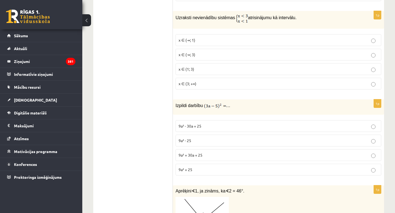
click at [235, 44] on label "x ∈ (-∞; 1)" at bounding box center [278, 40] width 206 height 12
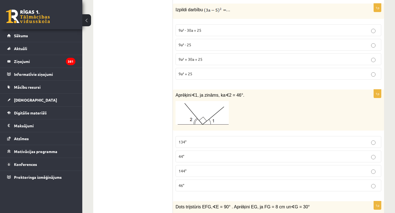
scroll to position [1649, 0]
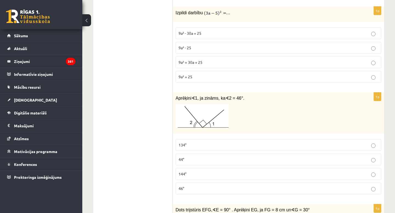
click at [235, 47] on p "9a² - 25" at bounding box center [277, 48] width 199 height 6
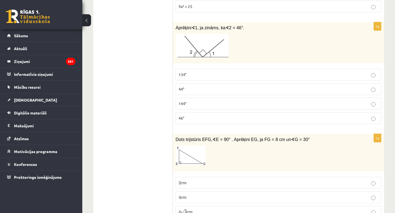
scroll to position [1719, 0]
click at [209, 80] on label "134°" at bounding box center [278, 75] width 206 height 12
click at [209, 109] on label "144°" at bounding box center [278, 104] width 206 height 12
click at [208, 123] on label "46°" at bounding box center [278, 119] width 206 height 12
click at [200, 94] on label "44°" at bounding box center [278, 90] width 206 height 12
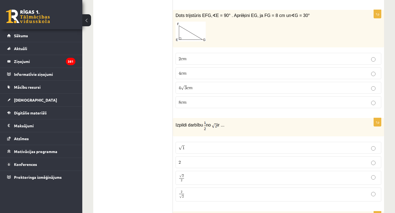
scroll to position [1845, 0]
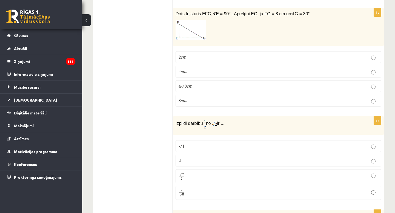
click at [199, 73] on p "4 c m 4 c m" at bounding box center [277, 72] width 199 height 6
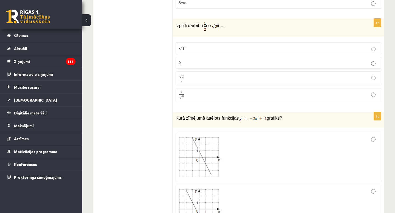
scroll to position [1943, 0]
click at [199, 73] on label "√ 2 2 2 2" at bounding box center [278, 79] width 206 height 14
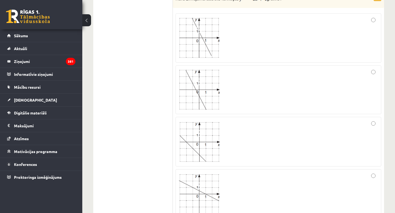
scroll to position [2062, 0]
click at [210, 40] on img at bounding box center [198, 38] width 41 height 40
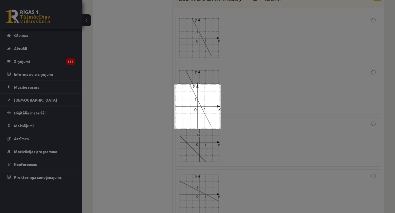
click at [299, 40] on div at bounding box center [197, 106] width 395 height 213
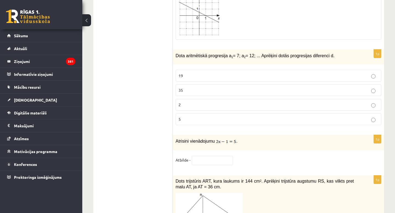
scroll to position [2264, 0]
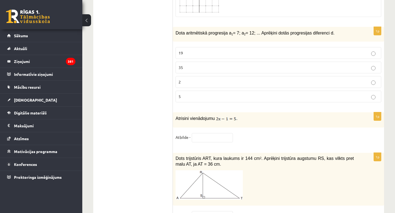
click at [192, 98] on p "5" at bounding box center [277, 97] width 199 height 6
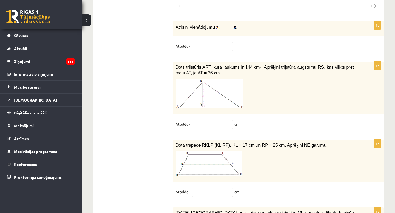
scroll to position [2356, 0]
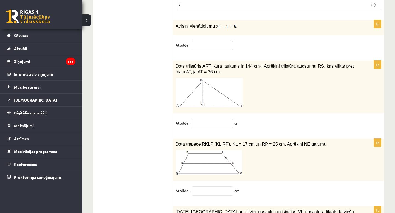
click at [216, 47] on input "text" at bounding box center [212, 45] width 41 height 9
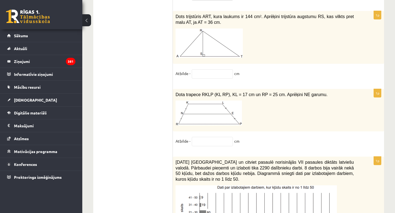
scroll to position [2403, 0]
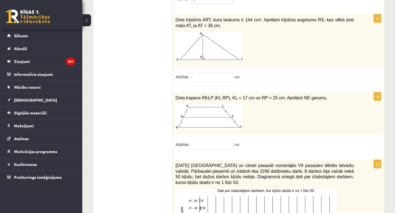
type input "*"
click at [202, 78] on input "text" at bounding box center [212, 77] width 41 height 9
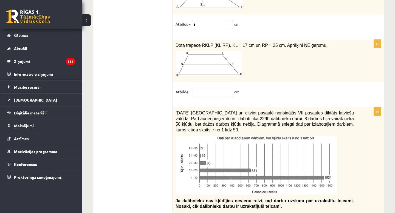
scroll to position [2453, 0]
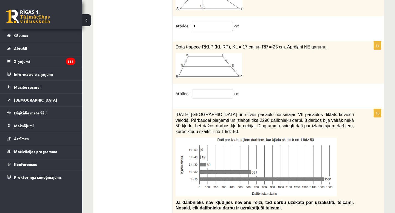
type input "*"
click at [199, 96] on input "text" at bounding box center [212, 93] width 41 height 9
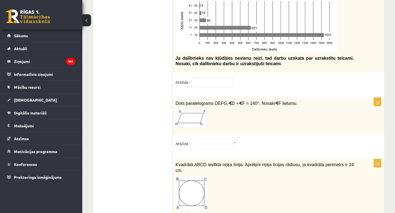
scroll to position [2597, 0]
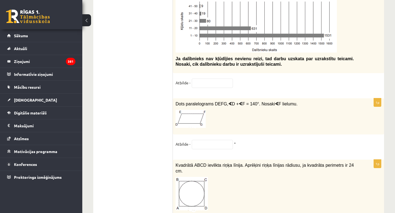
type input "*"
click at [199, 85] on input "text" at bounding box center [212, 83] width 41 height 9
type input "*"
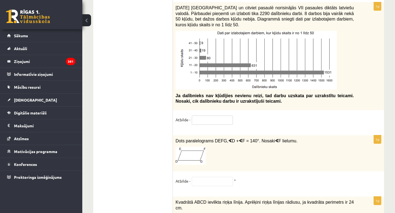
scroll to position [2561, 0]
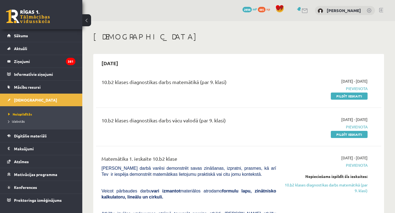
scroll to position [73, 0]
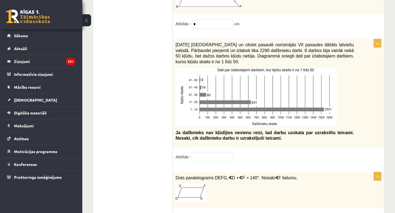
scroll to position [2532, 0]
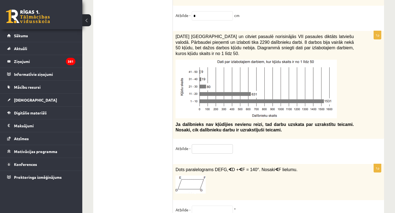
click at [213, 154] on input "text" at bounding box center [212, 148] width 41 height 9
type input "*"
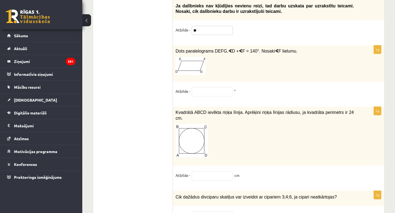
scroll to position [2652, 0]
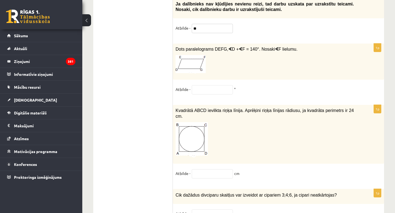
type input "**"
click at [215, 93] on input "text" at bounding box center [212, 89] width 41 height 9
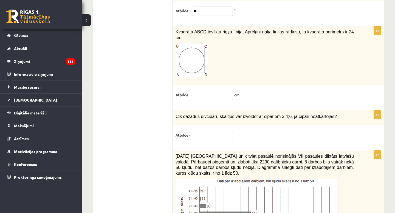
scroll to position [2731, 0]
type input "**"
click at [224, 95] on input "text" at bounding box center [212, 95] width 41 height 9
type input "*"
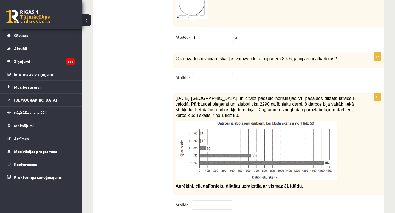
scroll to position [2788, 0]
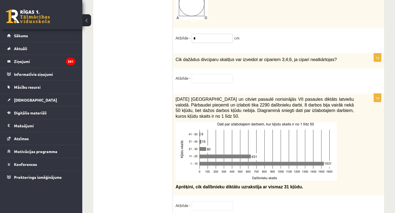
type input "*"
click at [214, 78] on input "text" at bounding box center [212, 78] width 41 height 9
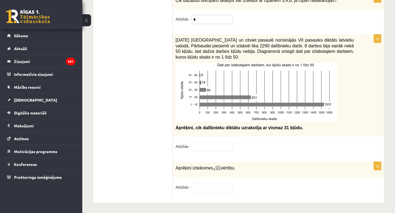
scroll to position [2847, 0]
type input "*"
click at [197, 149] on input "text" at bounding box center [212, 146] width 41 height 9
type input "**"
click at [203, 187] on input "text" at bounding box center [212, 187] width 41 height 9
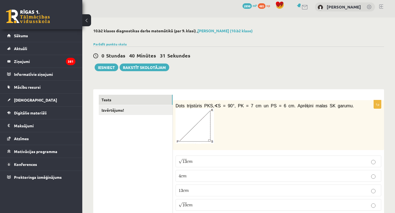
scroll to position [0, 0]
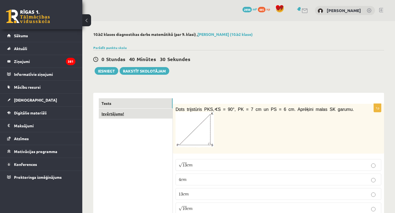
type input "*"
click at [132, 116] on link "Izvērtējums!" at bounding box center [136, 114] width 74 height 10
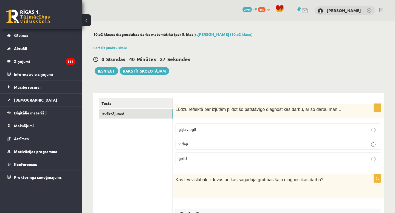
click at [187, 159] on p "grūti" at bounding box center [277, 159] width 199 height 6
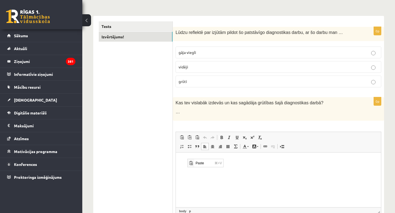
scroll to position [76, 0]
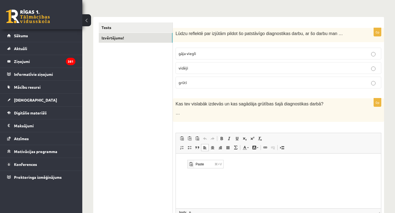
click at [181, 159] on p "Rich Text Editor, wiswyg-editor-user-answer-47433890865960" at bounding box center [278, 162] width 194 height 6
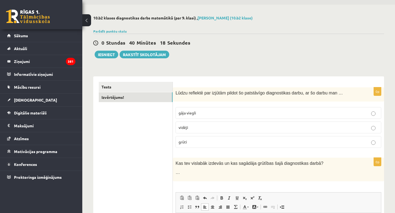
scroll to position [0, 0]
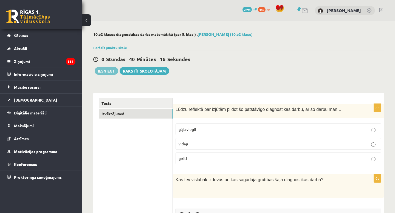
click at [114, 69] on button "Iesniegt" at bounding box center [107, 71] width 24 height 8
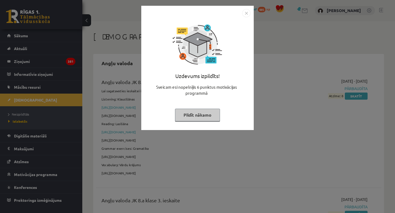
click at [244, 16] on img "Close" at bounding box center [246, 13] width 8 height 8
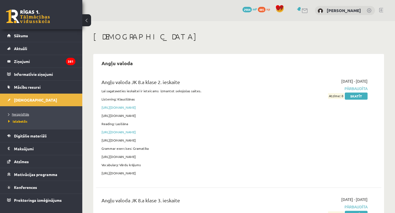
click at [19, 116] on span "Neizpildītās" at bounding box center [18, 114] width 21 height 4
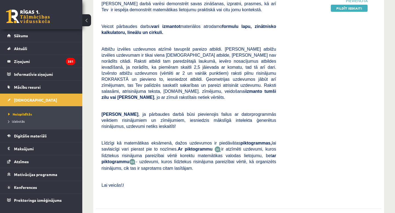
scroll to position [132, 0]
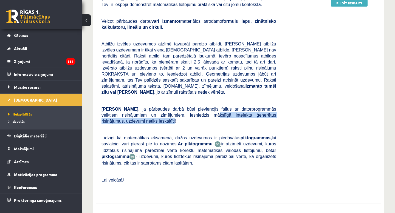
drag, startPoint x: 154, startPoint y: 110, endPoint x: 269, endPoint y: 110, distance: 115.1
click at [269, 110] on p "Ņem vērā , ja pārbaudes darbā būsi pievienojis failus ar datorprogrammās veikti…" at bounding box center [188, 115] width 175 height 18
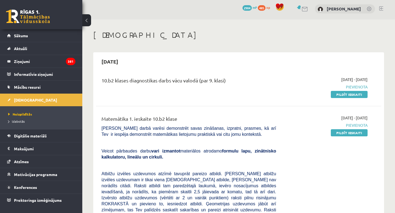
scroll to position [1, 0]
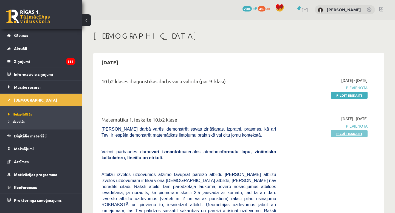
click at [349, 135] on link "Pildīt ieskaiti" at bounding box center [348, 133] width 37 height 7
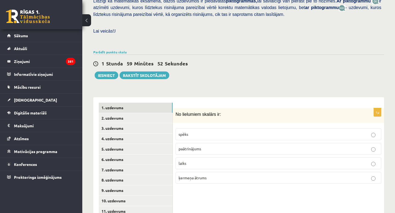
scroll to position [181, 0]
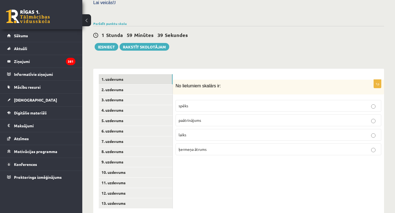
click at [241, 147] on p "ķermeņa ātrums" at bounding box center [277, 150] width 199 height 6
click at [234, 129] on label "laiks" at bounding box center [278, 135] width 206 height 12
click at [229, 118] on p "paātrinājums" at bounding box center [277, 121] width 199 height 6
click at [229, 116] on fieldset "spēks paātrinājums laiks ķermeņa ātrums" at bounding box center [278, 127] width 206 height 60
click at [229, 129] on label "laiks" at bounding box center [278, 135] width 206 height 12
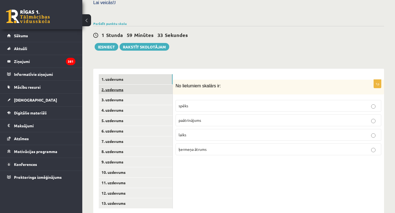
click at [153, 85] on link "2. uzdevums" at bounding box center [136, 90] width 74 height 10
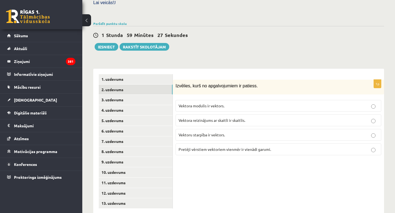
click at [215, 100] on label "Vektora modulis ir vektors." at bounding box center [278, 106] width 206 height 12
click at [221, 144] on label "Pretēji vērstiem vektoriem vienmēr ir vienādi garumi." at bounding box center [278, 150] width 206 height 12
click at [161, 95] on link "3. uzdevums" at bounding box center [136, 100] width 74 height 10
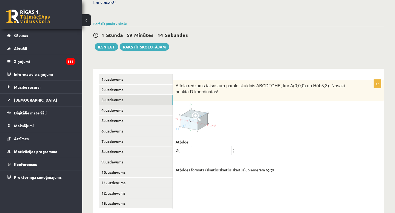
click at [197, 112] on span at bounding box center [196, 116] width 9 height 9
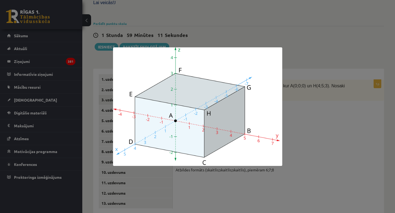
click at [300, 90] on div at bounding box center [197, 106] width 395 height 213
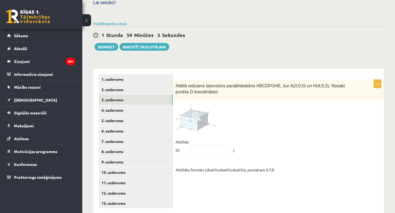
click at [195, 112] on span at bounding box center [196, 116] width 9 height 9
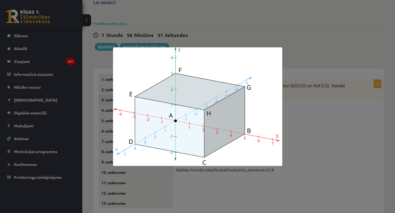
click at [329, 136] on div at bounding box center [197, 106] width 395 height 213
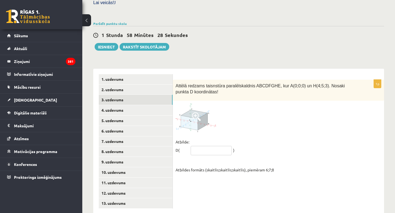
click at [196, 146] on input "text" at bounding box center [210, 150] width 41 height 9
type input "*****"
click at [119, 105] on link "4. uzdevums" at bounding box center [136, 110] width 74 height 10
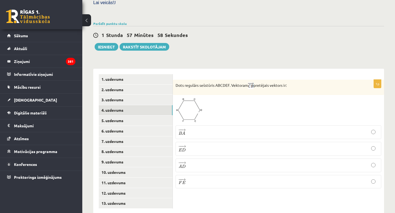
click at [191, 101] on img at bounding box center [188, 110] width 27 height 25
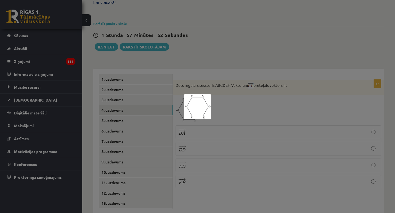
click at [247, 89] on div at bounding box center [197, 106] width 395 height 213
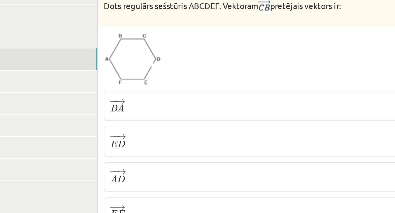
click at [211, 178] on p "− − → F E F E →" at bounding box center [277, 181] width 199 height 7
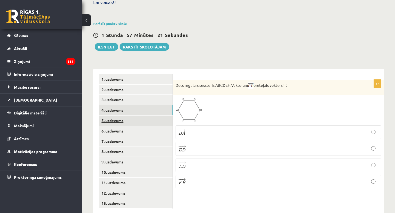
click at [144, 116] on link "5. uzdevums" at bounding box center [136, 121] width 74 height 10
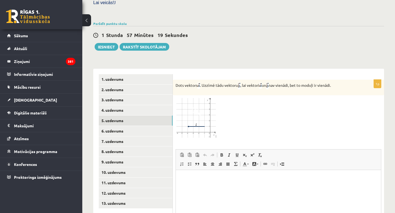
click at [206, 104] on img at bounding box center [195, 118] width 41 height 40
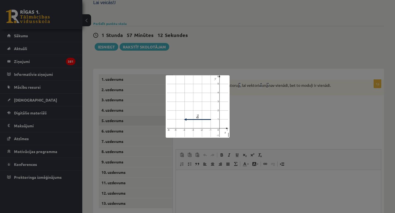
click at [252, 106] on div at bounding box center [197, 106] width 395 height 213
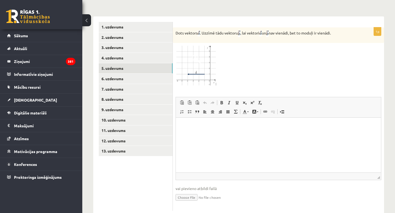
scroll to position [230, 0]
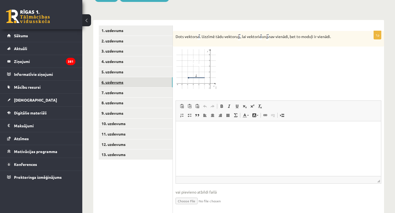
click at [133, 77] on link "6. uzdevums" at bounding box center [136, 82] width 74 height 10
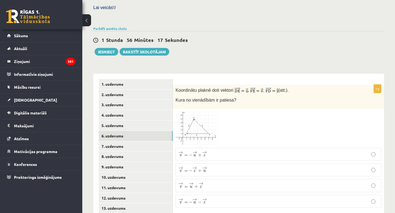
scroll to position [181, 0]
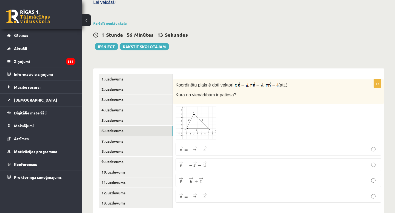
click at [197, 115] on span at bounding box center [196, 119] width 9 height 9
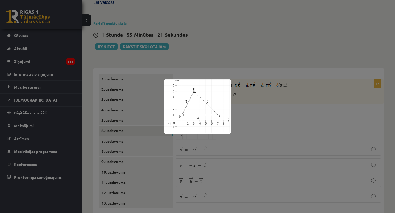
click at [261, 109] on div at bounding box center [197, 106] width 395 height 213
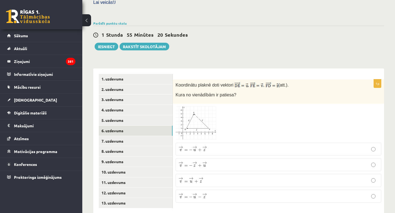
click at [198, 118] on img at bounding box center [195, 124] width 41 height 34
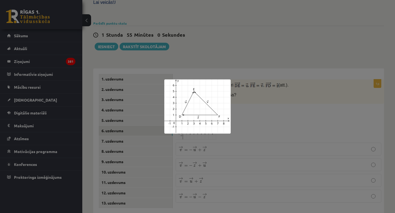
click at [319, 120] on div at bounding box center [197, 106] width 395 height 213
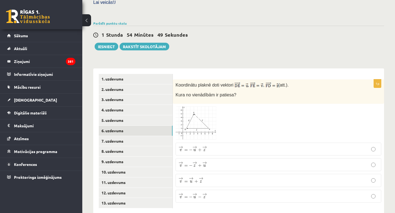
click at [319, 120] on div at bounding box center [278, 124] width 206 height 34
click at [227, 161] on p "→ v = − → z + → u v → = − z → + u →" at bounding box center [277, 164] width 199 height 7
click at [169, 136] on link "7. uzdevums" at bounding box center [136, 141] width 74 height 10
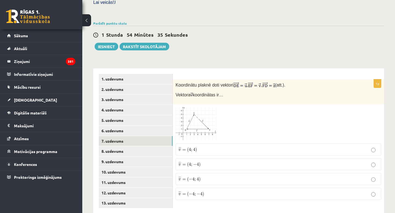
click at [203, 109] on img at bounding box center [195, 124] width 41 height 34
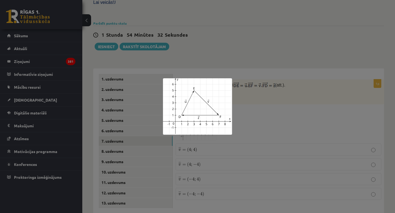
click at [277, 110] on div at bounding box center [197, 106] width 395 height 213
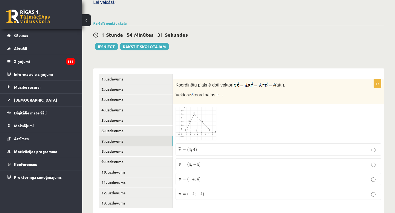
click at [182, 113] on img at bounding box center [195, 124] width 41 height 34
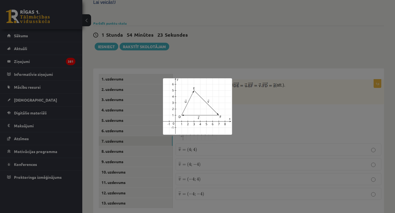
click at [249, 116] on div at bounding box center [197, 106] width 395 height 213
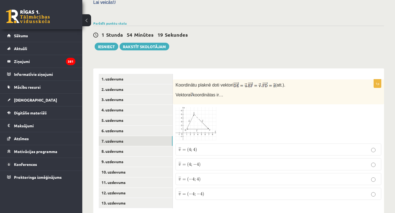
click at [203, 107] on img at bounding box center [195, 124] width 41 height 34
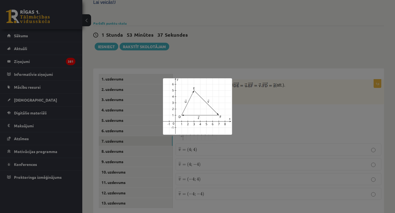
click at [255, 116] on div at bounding box center [197, 106] width 395 height 213
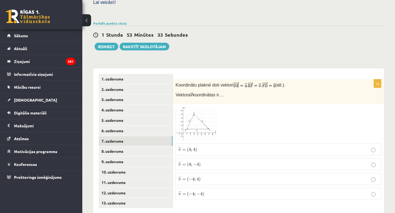
click at [200, 119] on img at bounding box center [195, 124] width 41 height 34
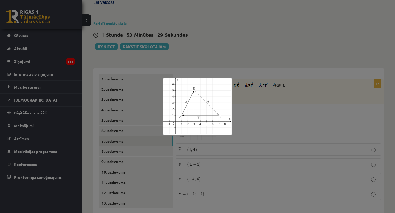
click at [247, 111] on div at bounding box center [197, 106] width 395 height 213
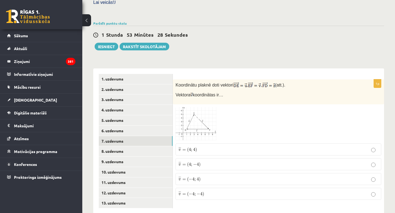
click at [205, 161] on p "¯ ¯ ¯ v = ( 4 ; − 4 ) v ¯ = ( 4 ; − 4 )" at bounding box center [277, 164] width 199 height 6
click at [151, 146] on link "8. uzdevums" at bounding box center [136, 151] width 74 height 10
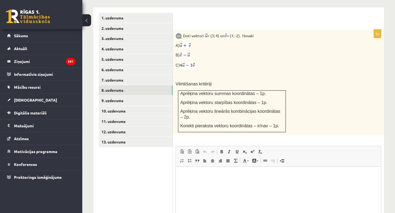
scroll to position [240, 0]
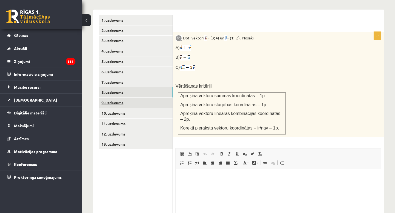
click at [139, 98] on link "9. uzdevums" at bounding box center [136, 103] width 74 height 10
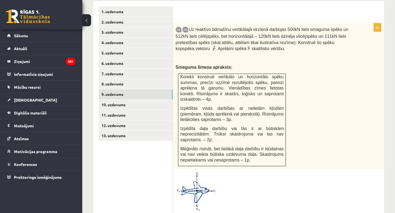
scroll to position [248, 0]
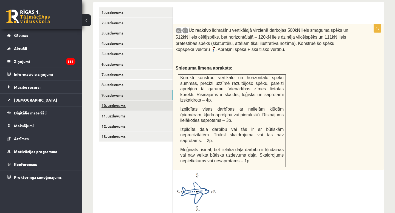
click at [121, 101] on link "10. uzdevums" at bounding box center [136, 106] width 74 height 10
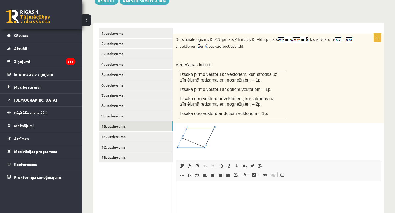
scroll to position [227, 0]
click at [188, 126] on img at bounding box center [195, 137] width 41 height 23
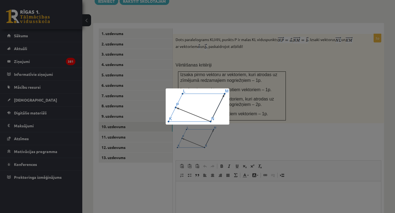
click at [251, 119] on div at bounding box center [197, 106] width 395 height 213
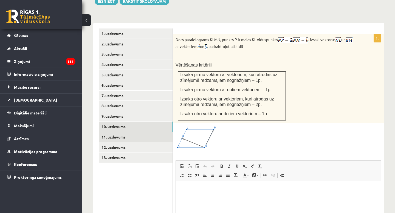
click at [127, 132] on link "11. uzdevums" at bounding box center [136, 137] width 74 height 10
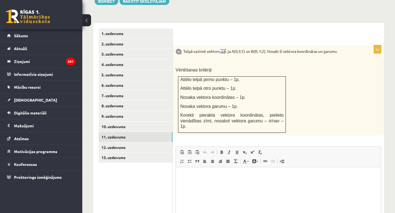
scroll to position [0, 0]
click at [117, 142] on link "12. uzdevums" at bounding box center [136, 147] width 74 height 10
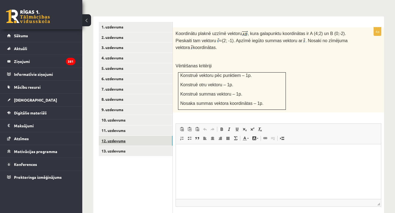
scroll to position [236, 0]
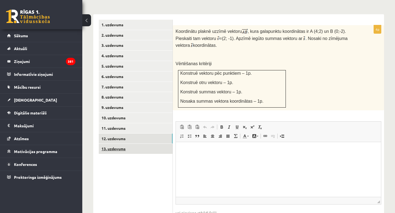
click at [121, 144] on link "13. uzdevums" at bounding box center [136, 149] width 74 height 10
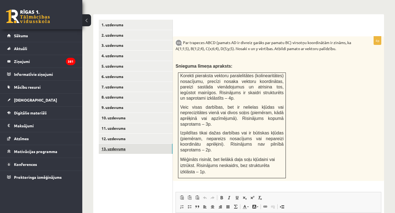
scroll to position [0, 0]
click at [119, 134] on link "12. uzdevums" at bounding box center [136, 139] width 74 height 10
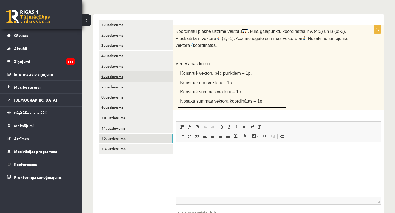
click at [120, 72] on link "6. uzdevums" at bounding box center [136, 77] width 74 height 10
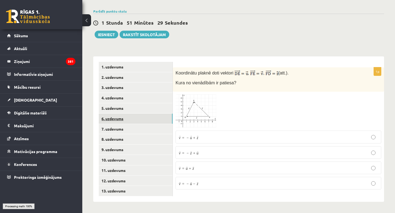
scroll to position [181, 0]
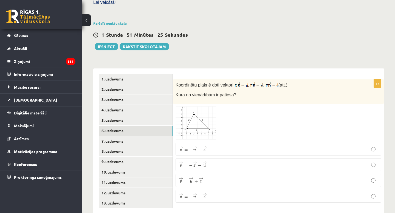
click at [197, 180] on span "+" at bounding box center [196, 181] width 4 height 3
click at [116, 136] on link "7. uzdevums" at bounding box center [136, 141] width 74 height 10
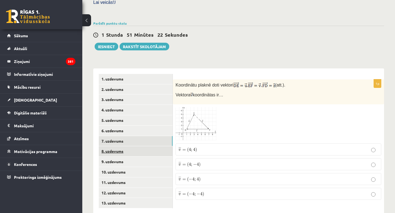
click at [115, 146] on link "8. uzdevums" at bounding box center [136, 151] width 74 height 10
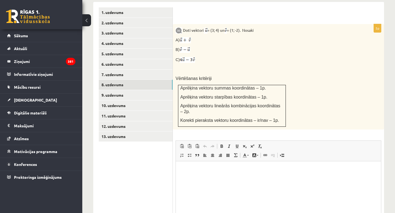
scroll to position [248, 0]
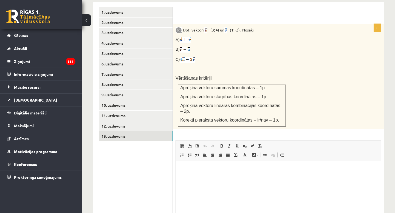
click at [128, 131] on link "13. uzdevums" at bounding box center [136, 136] width 74 height 10
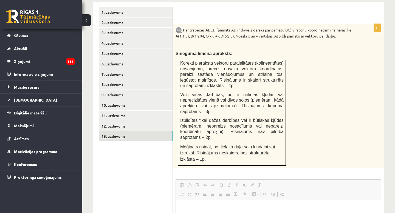
scroll to position [0, 0]
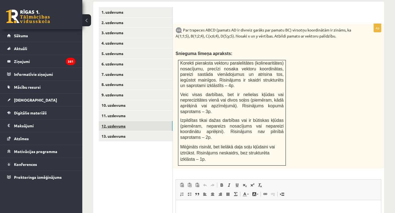
click at [124, 121] on link "12. uzdevums" at bounding box center [136, 126] width 74 height 10
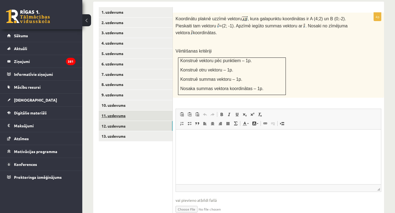
click at [126, 111] on link "11. uzdevums" at bounding box center [136, 116] width 74 height 10
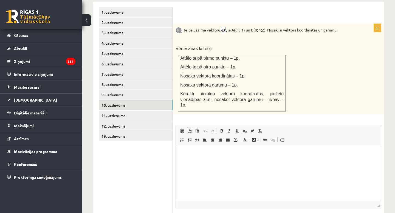
click at [122, 100] on link "10. uzdevums" at bounding box center [136, 105] width 74 height 10
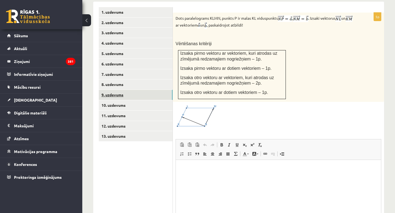
click at [121, 90] on link "9. uzdevums" at bounding box center [136, 95] width 74 height 10
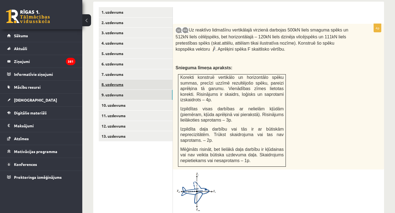
click at [121, 79] on link "8. uzdevums" at bounding box center [136, 84] width 74 height 10
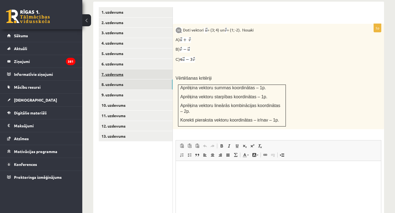
click at [121, 69] on link "7. uzdevums" at bounding box center [136, 74] width 74 height 10
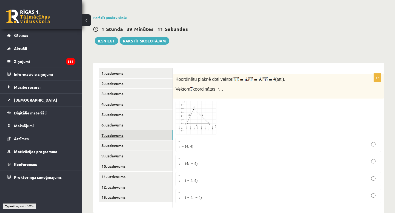
scroll to position [181, 0]
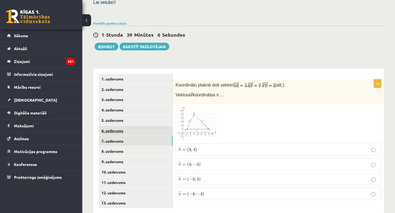
click at [119, 126] on link "6. uzdevums" at bounding box center [136, 131] width 74 height 10
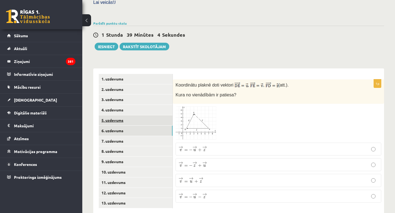
click at [117, 115] on link "5. uzdevums" at bounding box center [136, 120] width 74 height 10
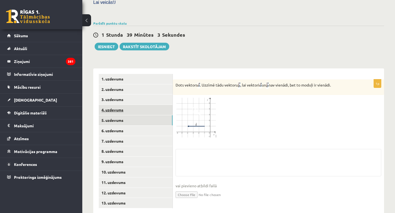
click at [119, 105] on link "4. uzdevums" at bounding box center [136, 110] width 74 height 10
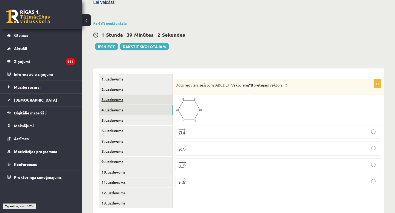
click at [116, 95] on link "3. uzdevums" at bounding box center [136, 100] width 74 height 10
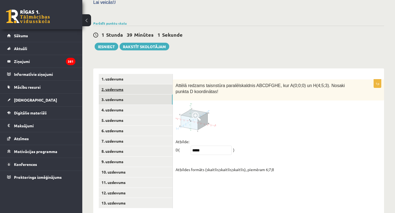
click at [116, 84] on link "2. uzdevums" at bounding box center [136, 89] width 74 height 10
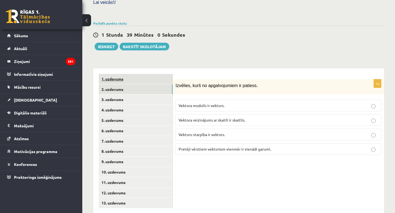
click at [117, 74] on link "1. uzdevums" at bounding box center [136, 79] width 74 height 10
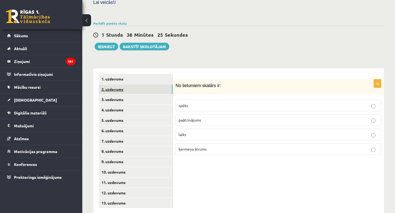
click at [114, 84] on link "2. uzdevums" at bounding box center [136, 89] width 74 height 10
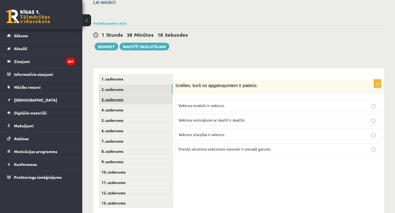
click at [113, 95] on link "3. uzdevums" at bounding box center [136, 100] width 74 height 10
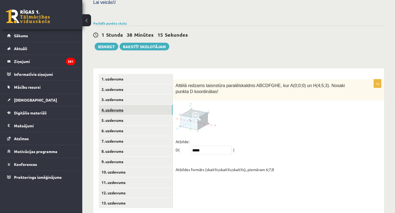
click at [117, 105] on link "4. uzdevums" at bounding box center [136, 110] width 74 height 10
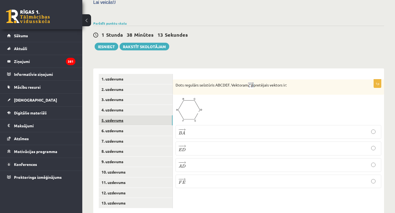
click at [117, 115] on link "5. uzdevums" at bounding box center [136, 120] width 74 height 10
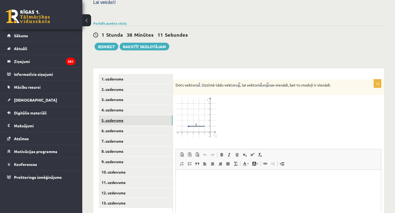
scroll to position [0, 0]
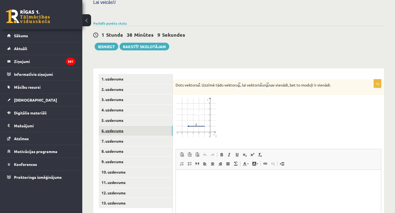
click at [117, 126] on link "6. uzdevums" at bounding box center [136, 131] width 74 height 10
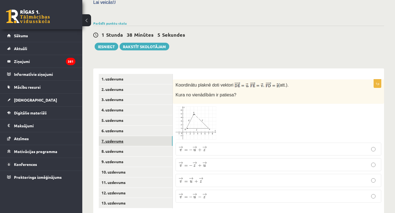
click at [119, 136] on link "7. uzdevums" at bounding box center [136, 141] width 74 height 10
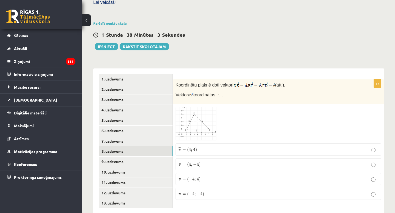
click at [118, 146] on link "8. uzdevums" at bounding box center [136, 151] width 74 height 10
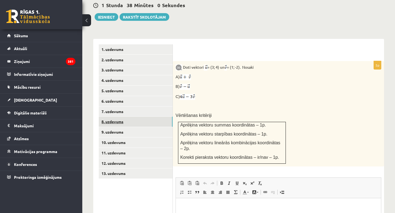
scroll to position [215, 0]
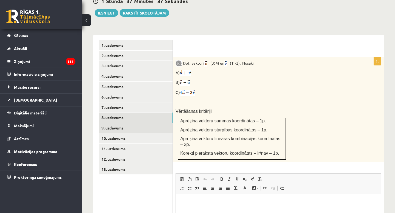
click at [107, 123] on link "9. uzdevums" at bounding box center [136, 128] width 74 height 10
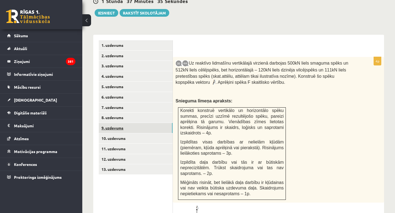
scroll to position [0, 0]
click at [111, 133] on link "10. uzdevums" at bounding box center [136, 138] width 74 height 10
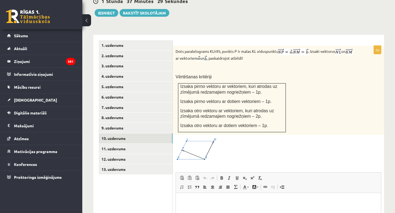
click at [200, 147] on span at bounding box center [196, 151] width 9 height 9
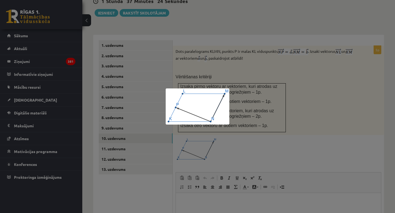
click at [250, 129] on div at bounding box center [197, 106] width 395 height 213
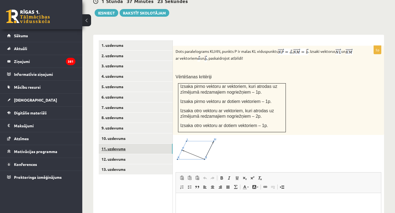
click at [140, 144] on link "11. uzdevums" at bounding box center [136, 149] width 74 height 10
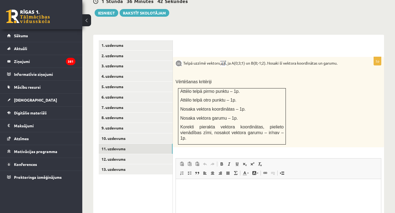
click at [216, 110] on td "Attēlo telpā pirmo punktu – 1p. Attēlo telpā otro punktu – 1p. Nosaka vektora k…" at bounding box center [231, 116] width 107 height 56
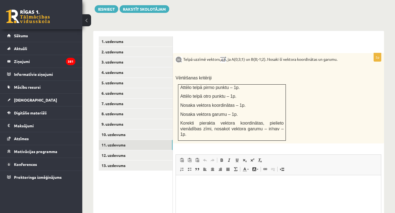
scroll to position [219, 0]
click at [258, 56] on p "Telpā uzzīmē vektoru , ja A(0;3;1) un B(8;-1;2). Nosaki šī vektora koordinātas …" at bounding box center [264, 59] width 178 height 7
click at [273, 75] on p "Vērtēšanas kritēriji" at bounding box center [264, 78] width 178 height 6
click at [115, 88] on link "6. uzdevums" at bounding box center [136, 93] width 74 height 10
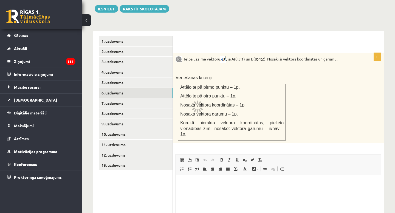
scroll to position [181, 0]
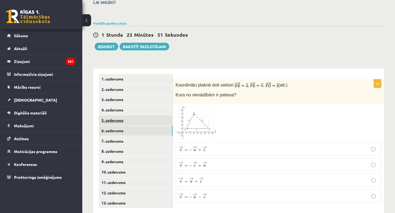
click at [113, 115] on link "5. uzdevums" at bounding box center [136, 120] width 74 height 10
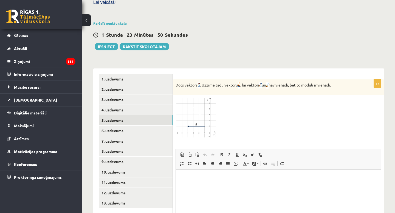
click at [214, 109] on img at bounding box center [195, 118] width 41 height 40
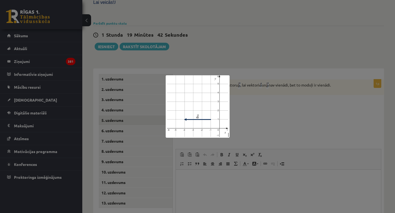
click at [251, 115] on div at bounding box center [197, 106] width 395 height 213
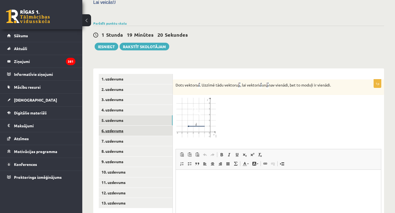
click at [126, 126] on link "6. uzdevums" at bounding box center [136, 131] width 74 height 10
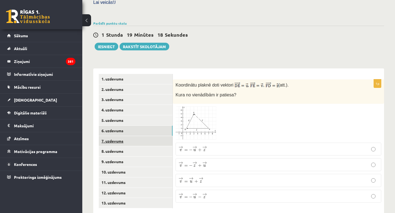
click at [124, 136] on link "7. uzdevums" at bounding box center [136, 141] width 74 height 10
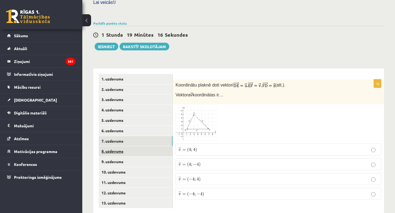
click at [118, 146] on link "8. uzdevums" at bounding box center [136, 151] width 74 height 10
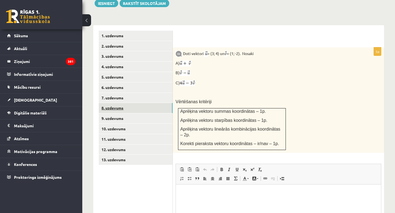
scroll to position [229, 0]
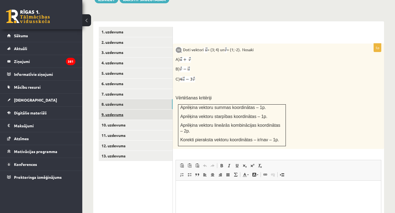
click at [115, 110] on link "9. uzdevums" at bounding box center [136, 115] width 74 height 10
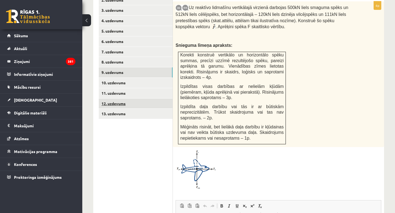
scroll to position [0, 0]
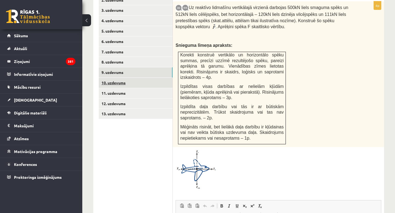
click at [115, 78] on link "10. uzdevums" at bounding box center [136, 83] width 74 height 10
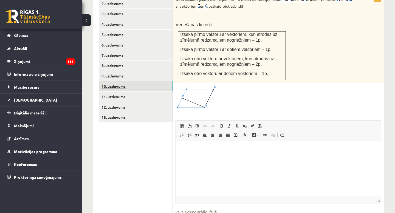
scroll to position [265, 0]
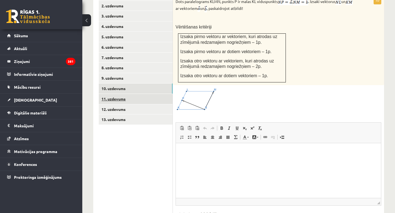
click at [113, 94] on link "11. uzdevums" at bounding box center [136, 99] width 74 height 10
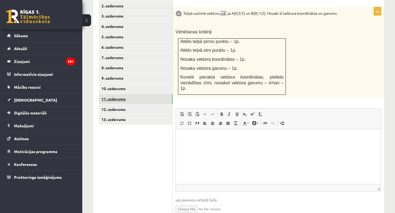
scroll to position [0, 0]
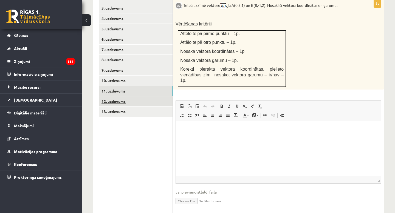
click at [112, 96] on link "12. uzdevums" at bounding box center [136, 101] width 74 height 10
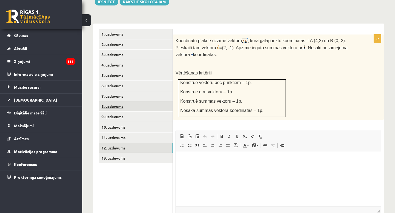
scroll to position [226, 0]
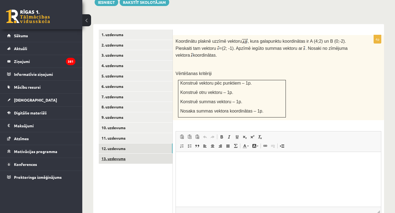
click at [118, 154] on link "13. uzdevums" at bounding box center [136, 159] width 74 height 10
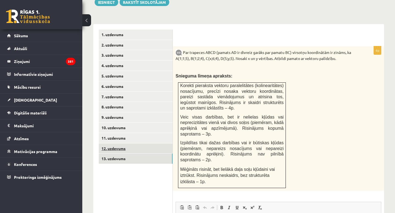
scroll to position [0, 0]
click at [117, 144] on link "12. uzdevums" at bounding box center [136, 149] width 74 height 10
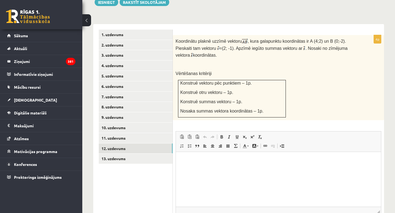
drag, startPoint x: 299, startPoint y: 30, endPoint x: 311, endPoint y: 30, distance: 11.8
click at [311, 39] on span ", kura galapunktu koordinātas ir A (4;2) un B (0;-2). Pieskaiti tam vektoru" at bounding box center [260, 45] width 170 height 12
drag, startPoint x: 299, startPoint y: 29, endPoint x: 323, endPoint y: 29, distance: 24.1
click at [323, 39] on span ", kura galapunktu koordinātas ir A (4;2) un B (0;-2). Pieskaiti tam vektoru" at bounding box center [260, 45] width 170 height 12
drag, startPoint x: 206, startPoint y: 37, endPoint x: 211, endPoint y: 37, distance: 4.7
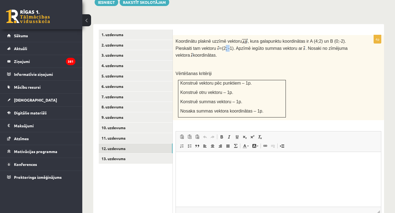
click at [222, 46] on span "(2; -1). Apzīmē iegūto summas vektoru ar" at bounding box center [262, 48] width 80 height 5
drag, startPoint x: 210, startPoint y: 34, endPoint x: 217, endPoint y: 36, distance: 7.0
click at [222, 46] on span "(2; -1). Apzīmē iegūto summas vektoru ar" at bounding box center [262, 48] width 80 height 5
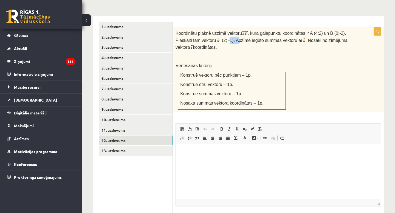
scroll to position [234, 0]
click at [251, 158] on html at bounding box center [278, 152] width 205 height 17
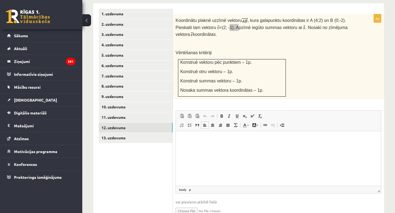
scroll to position [247, 0]
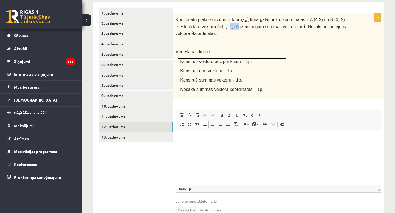
click at [188, 204] on input "file" at bounding box center [278, 209] width 206 height 11
type input "**********"
click at [117, 112] on link "11. uzdevums" at bounding box center [136, 117] width 74 height 10
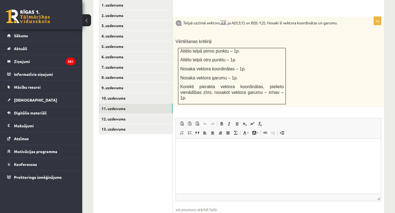
scroll to position [269, 0]
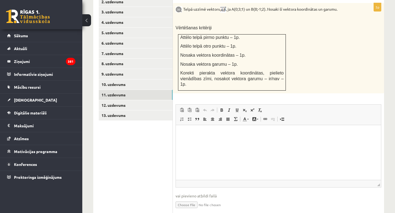
click at [184, 199] on input "file" at bounding box center [278, 204] width 206 height 11
type input "**********"
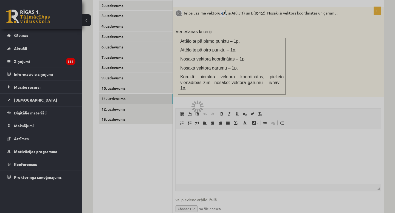
scroll to position [266, 0]
click at [129, 77] on div at bounding box center [197, 106] width 395 height 213
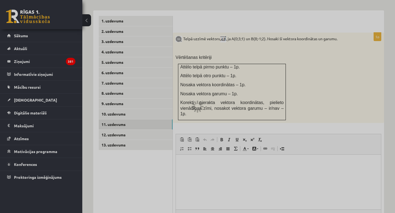
scroll to position [259, 0]
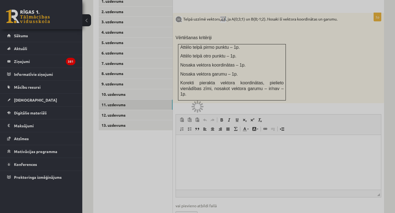
click at [129, 96] on div at bounding box center [197, 106] width 395 height 213
click at [192, 199] on div at bounding box center [197, 106] width 395 height 213
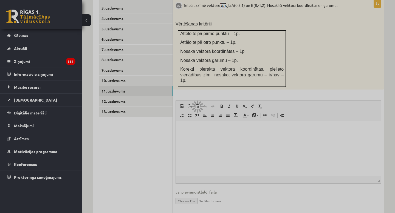
click at [185, 168] on div at bounding box center [197, 106] width 395 height 213
click at [196, 91] on div at bounding box center [197, 106] width 395 height 213
drag, startPoint x: 189, startPoint y: 124, endPoint x: 191, endPoint y: 119, distance: 5.5
click at [189, 123] on div at bounding box center [197, 106] width 395 height 213
click at [191, 119] on div at bounding box center [197, 106] width 395 height 213
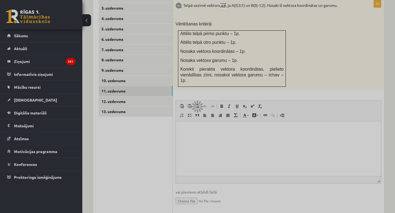
click at [149, 83] on div at bounding box center [197, 106] width 395 height 213
click at [113, 70] on div at bounding box center [197, 106] width 395 height 213
click at [109, 65] on div at bounding box center [197, 106] width 395 height 213
click at [157, 78] on div at bounding box center [197, 106] width 395 height 213
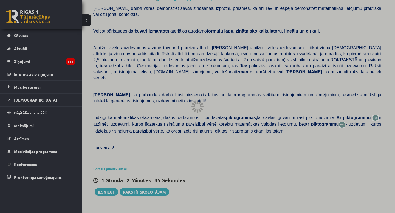
scroll to position [36, 0]
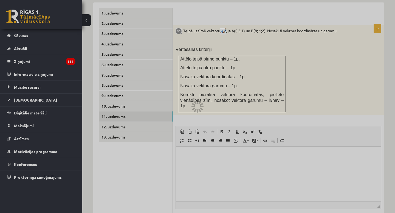
click at [197, 103] on div at bounding box center [197, 102] width 1 height 3
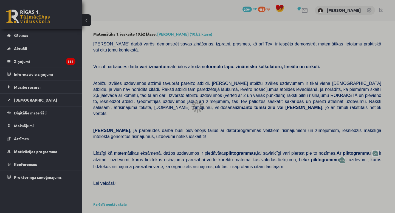
scroll to position [0, 0]
click at [198, 39] on div at bounding box center [197, 106] width 395 height 213
click at [191, 105] on div at bounding box center [197, 106] width 395 height 213
click at [241, 87] on div at bounding box center [197, 106] width 395 height 213
click at [180, 69] on div at bounding box center [197, 106] width 395 height 213
